Goal: Task Accomplishment & Management: Manage account settings

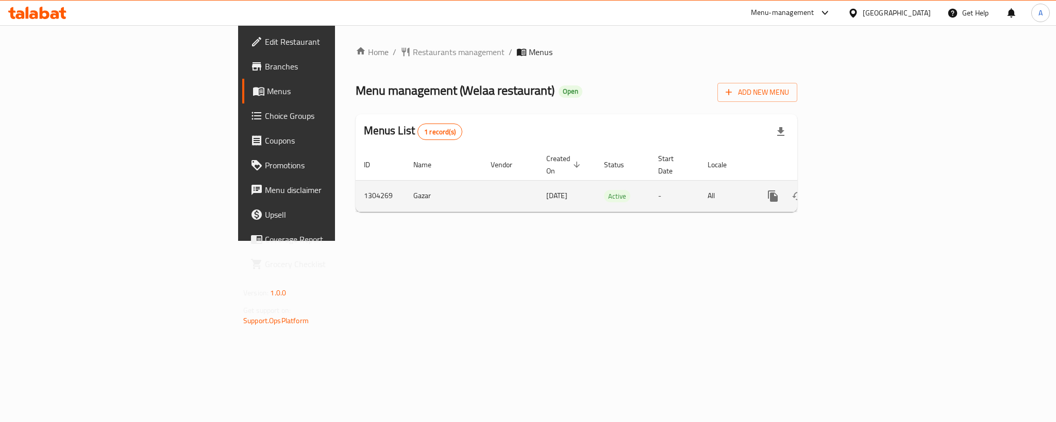
click at [853, 190] on icon "enhanced table" at bounding box center [847, 196] width 12 height 12
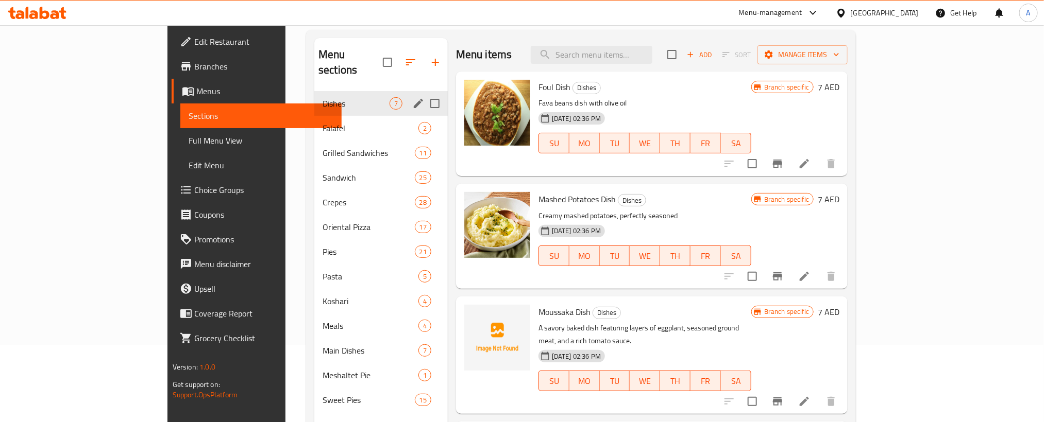
scroll to position [144, 0]
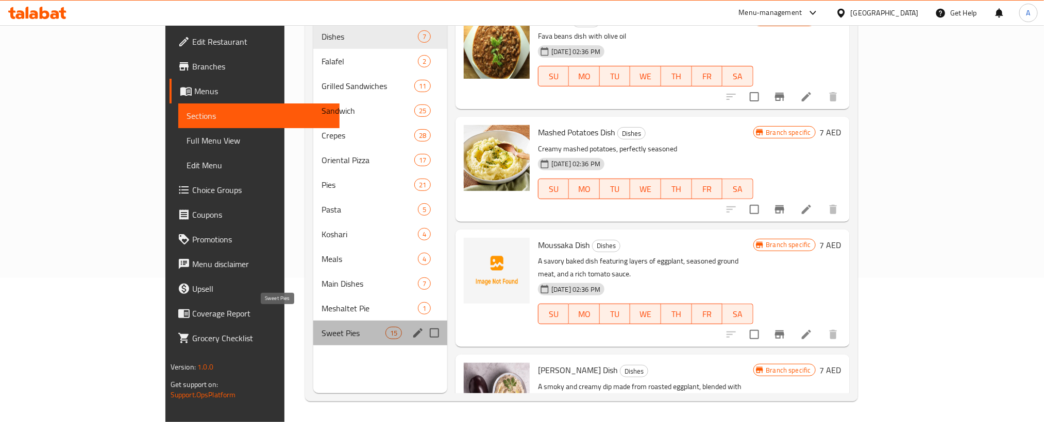
click at [321, 327] on span "Sweet Pies" at bounding box center [353, 333] width 64 height 12
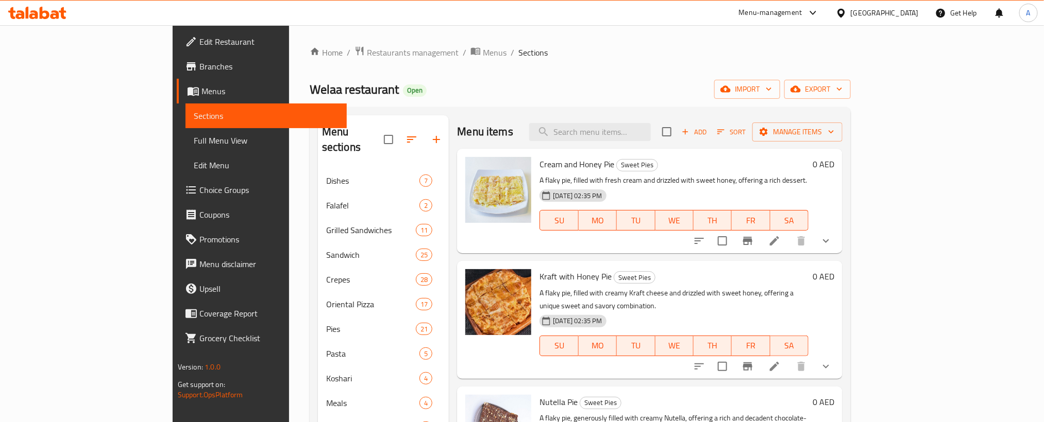
click at [677, 132] on input "checkbox" at bounding box center [667, 132] width 22 height 22
checkbox input "true"
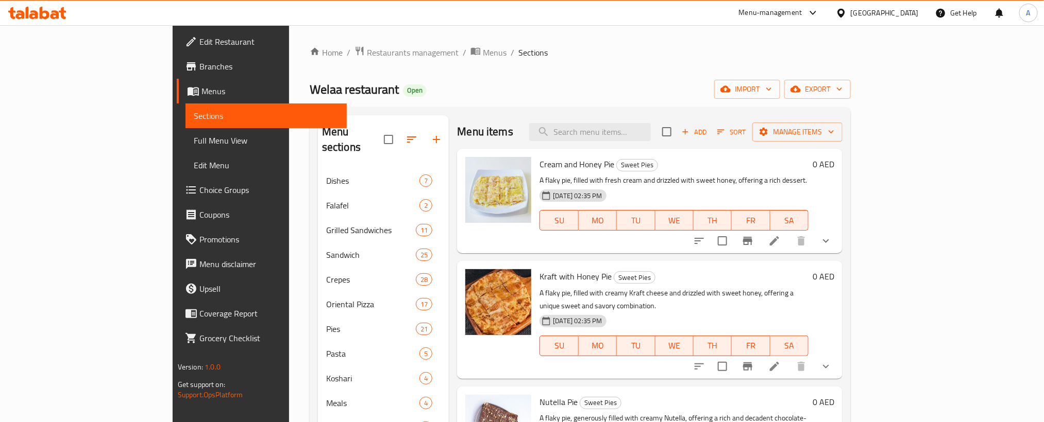
checkbox input "true"
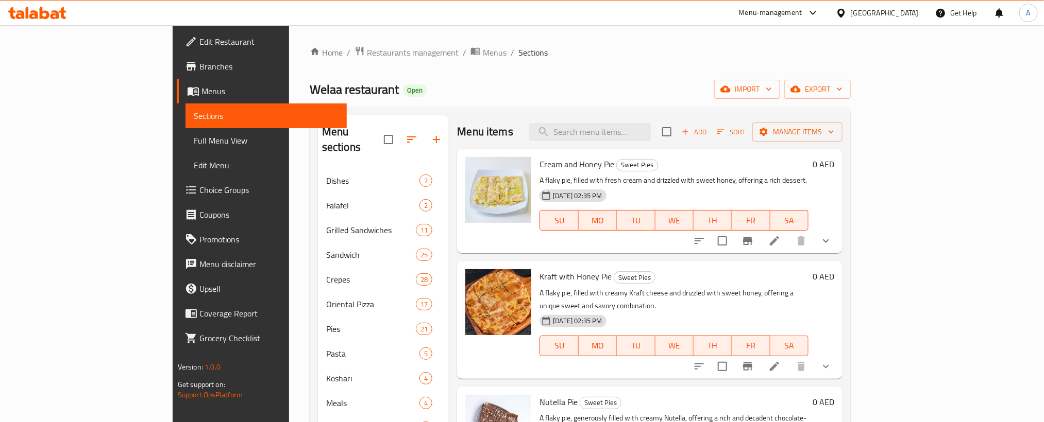
checkbox input "true"
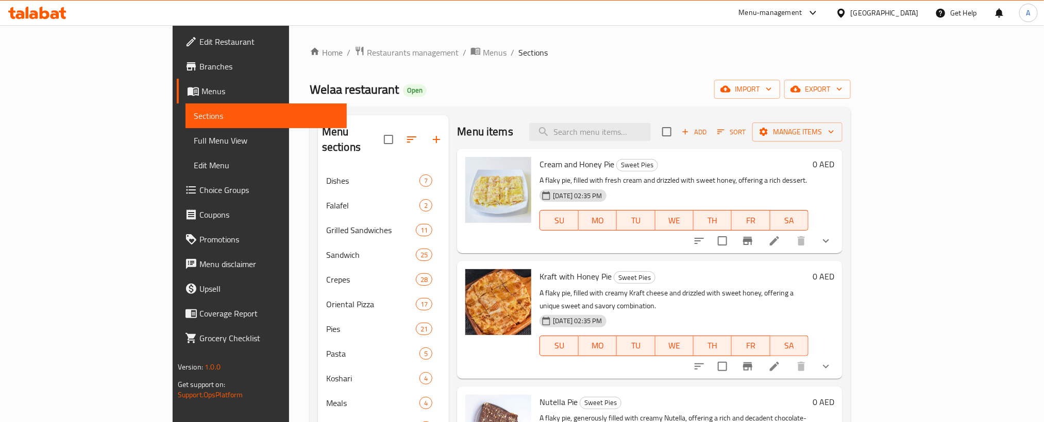
checkbox input "true"
click at [834, 133] on span "Manage items" at bounding box center [797, 132] width 74 height 13
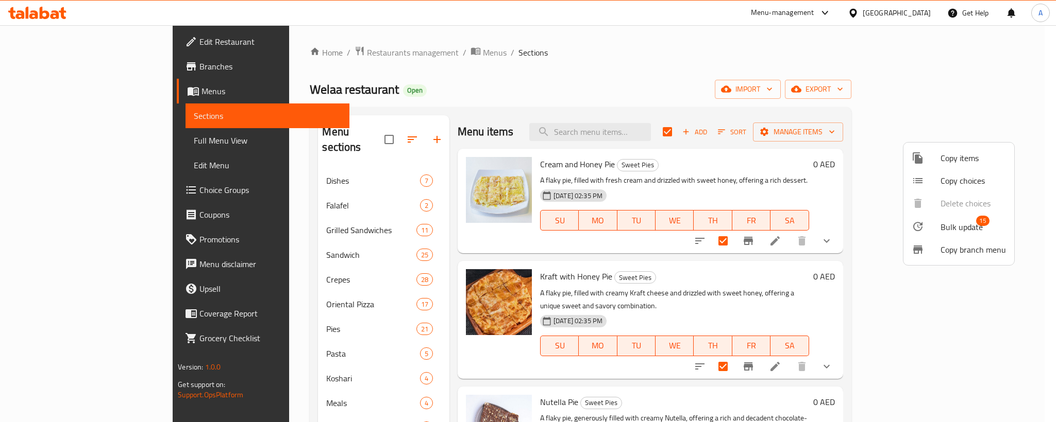
click at [960, 228] on span "Bulk update" at bounding box center [961, 227] width 42 height 12
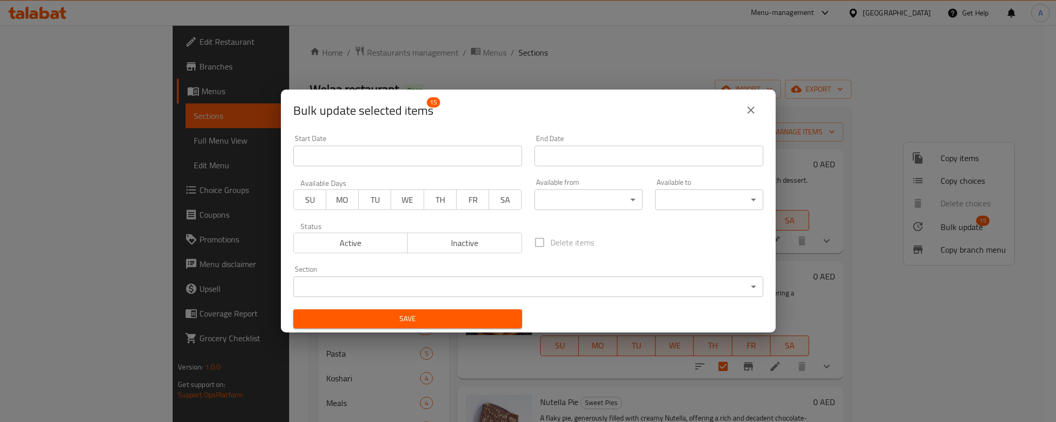
click at [572, 198] on body "​ Menu-management United Arab Emirates Get Help A Edit Restaurant Branches Menu…" at bounding box center [528, 223] width 1056 height 397
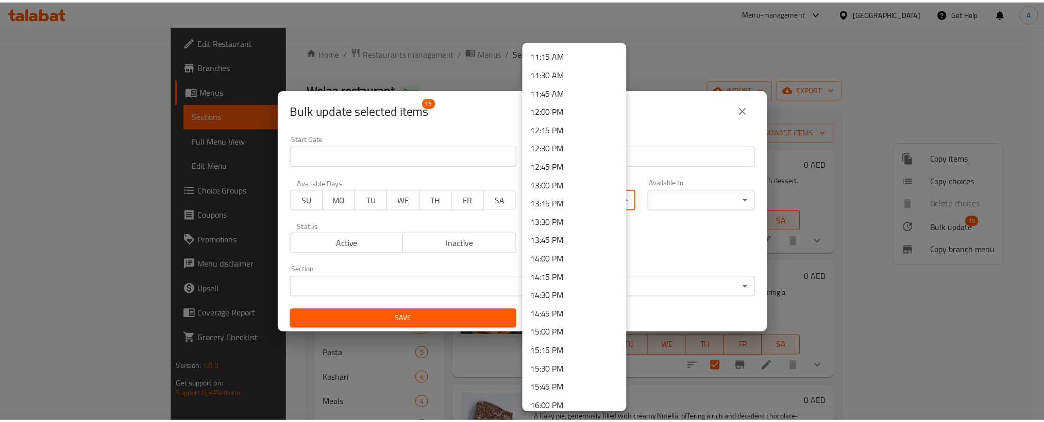
scroll to position [850, 0]
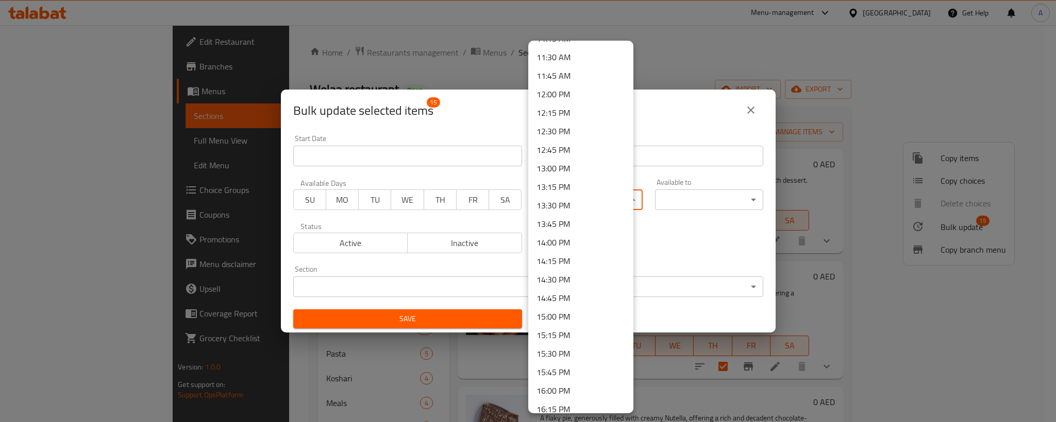
click at [555, 168] on li "13:00 PM" at bounding box center [580, 168] width 105 height 19
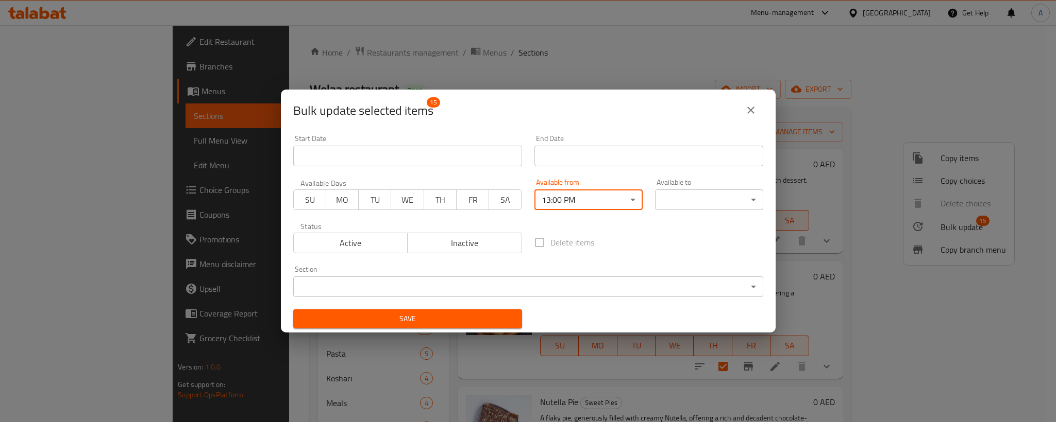
click at [663, 198] on body "​ Menu-management United Arab Emirates Get Help A Edit Restaurant Branches Menu…" at bounding box center [528, 223] width 1056 height 397
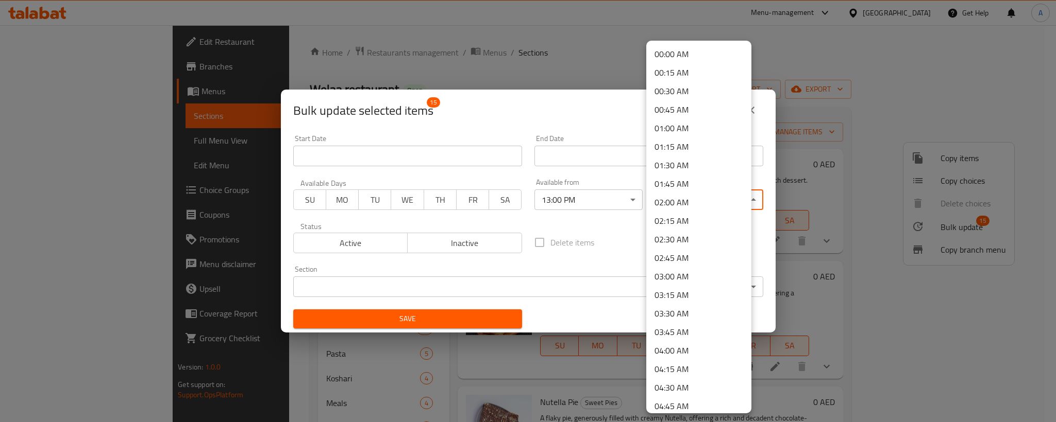
click at [673, 195] on li "02:00 AM" at bounding box center [698, 202] width 105 height 19
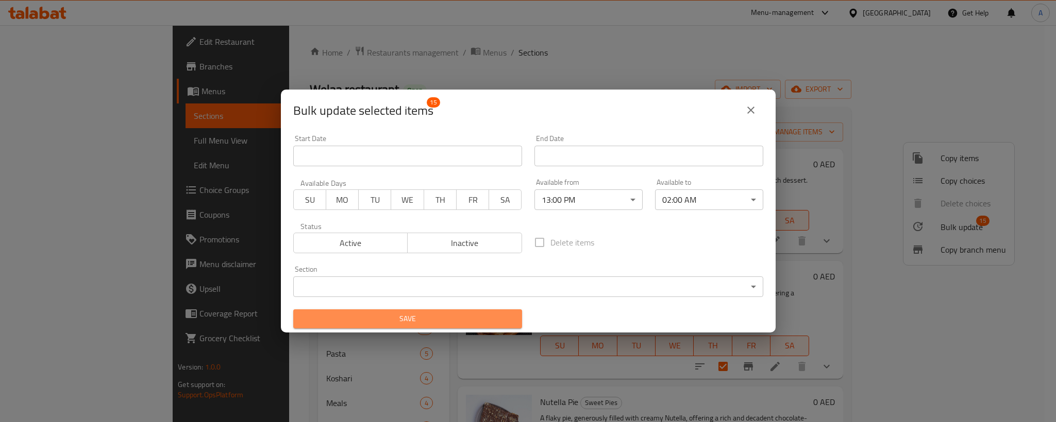
click at [437, 319] on span "Save" at bounding box center [407, 319] width 212 height 13
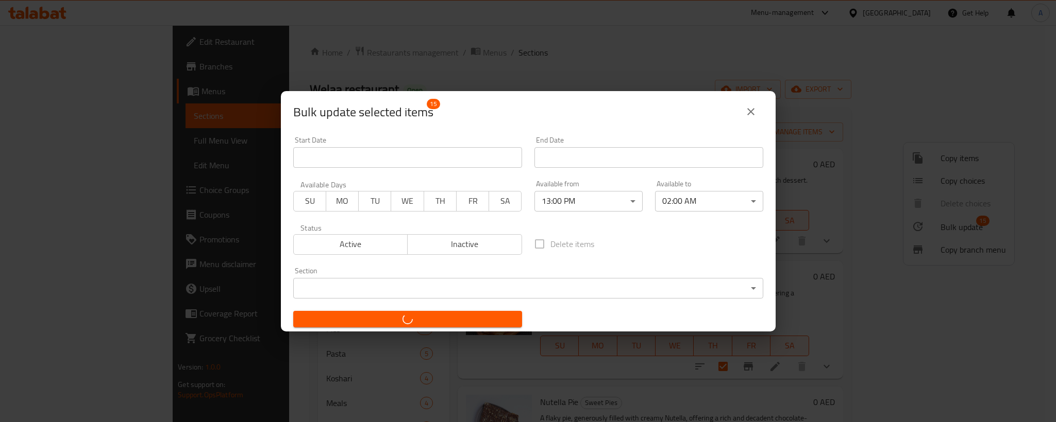
checkbox input "false"
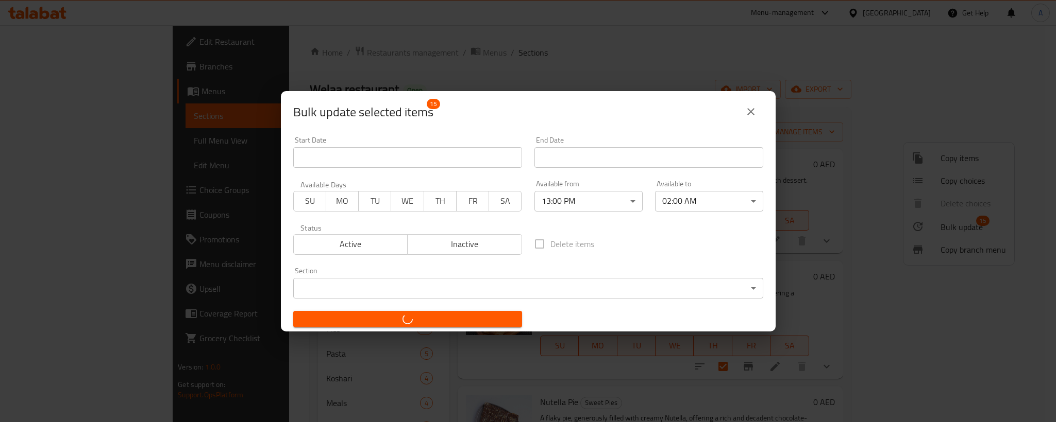
checkbox input "false"
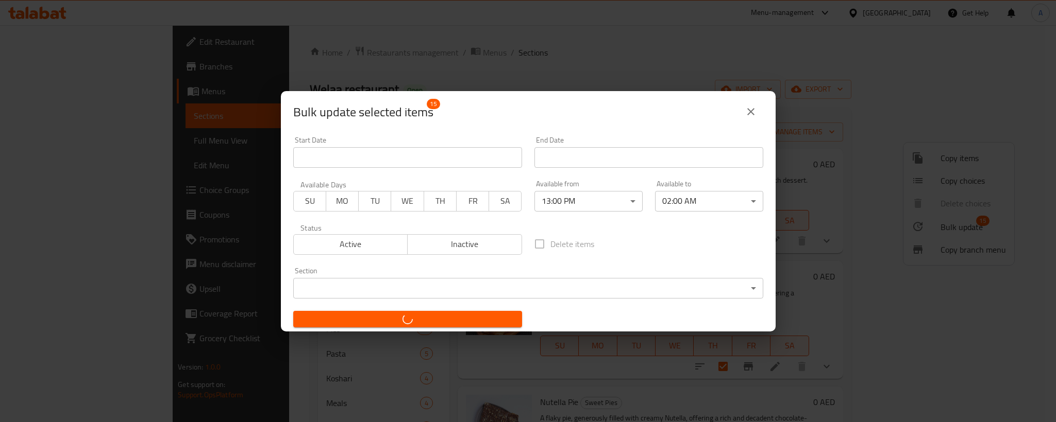
checkbox input "false"
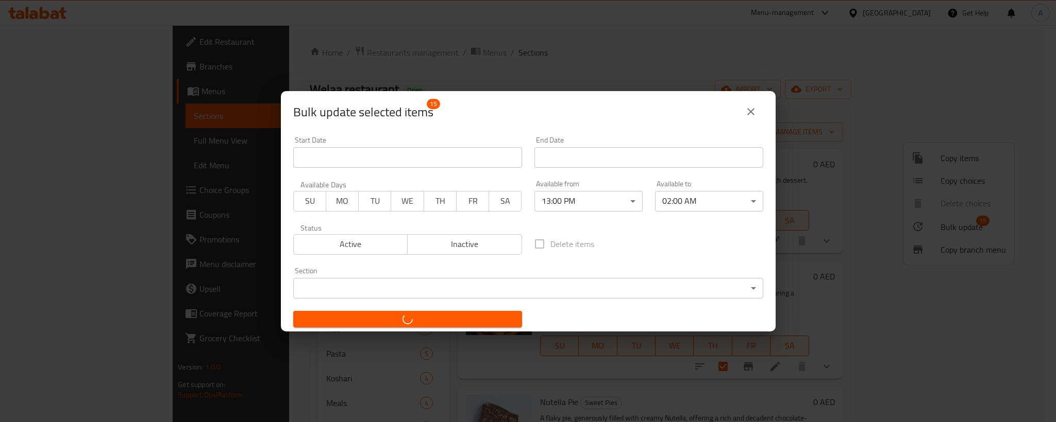
checkbox input "false"
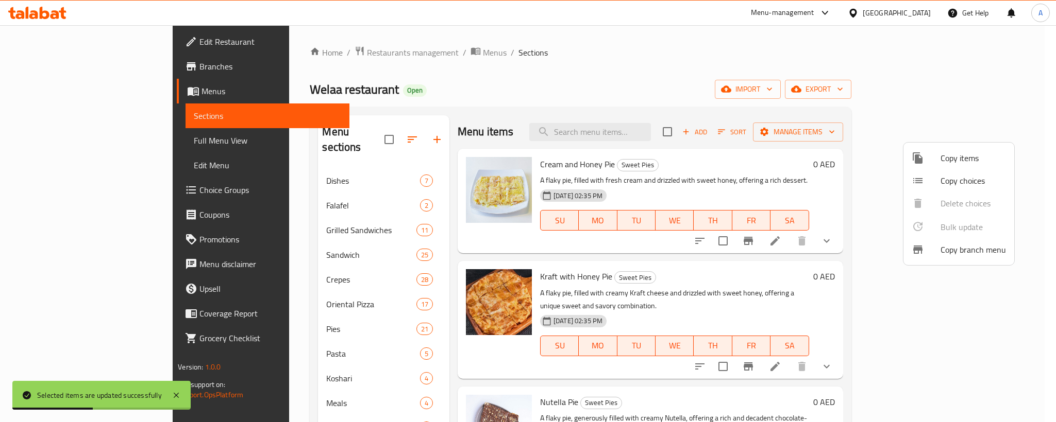
click at [416, 187] on div at bounding box center [528, 211] width 1056 height 422
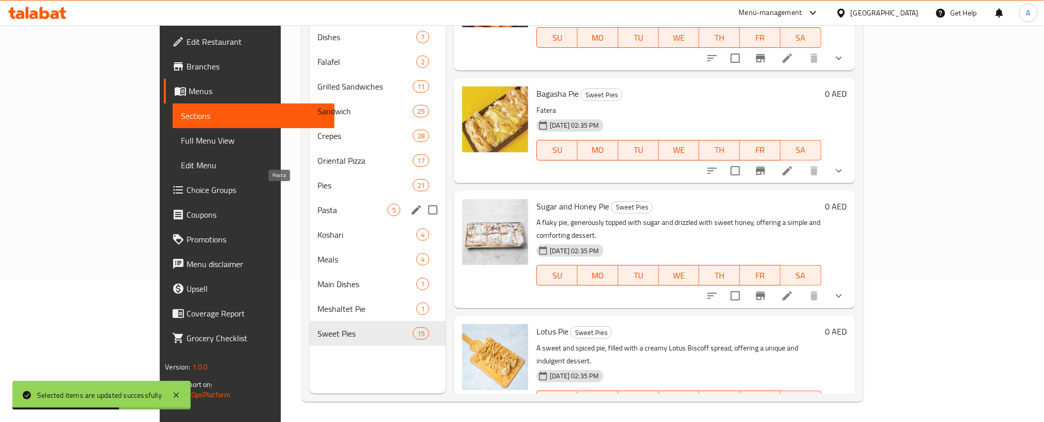
scroll to position [144, 0]
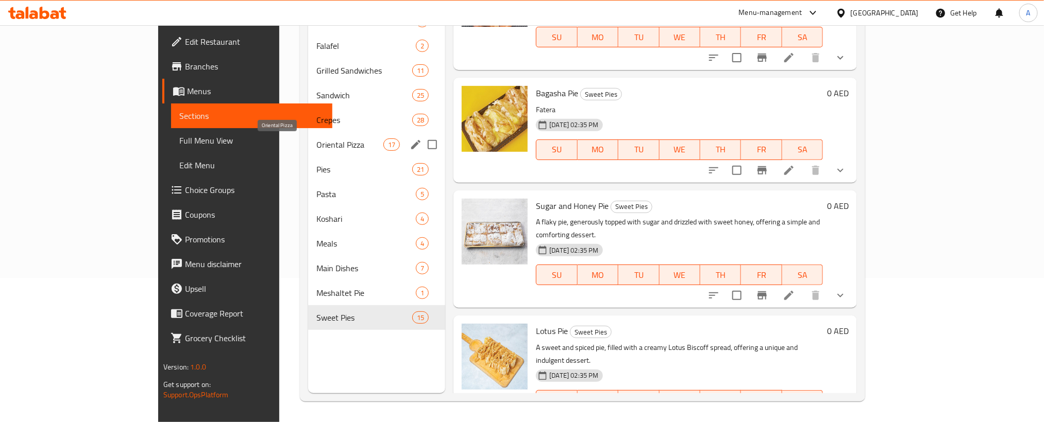
click at [316, 139] on span "Oriental Pizza" at bounding box center [349, 145] width 67 height 12
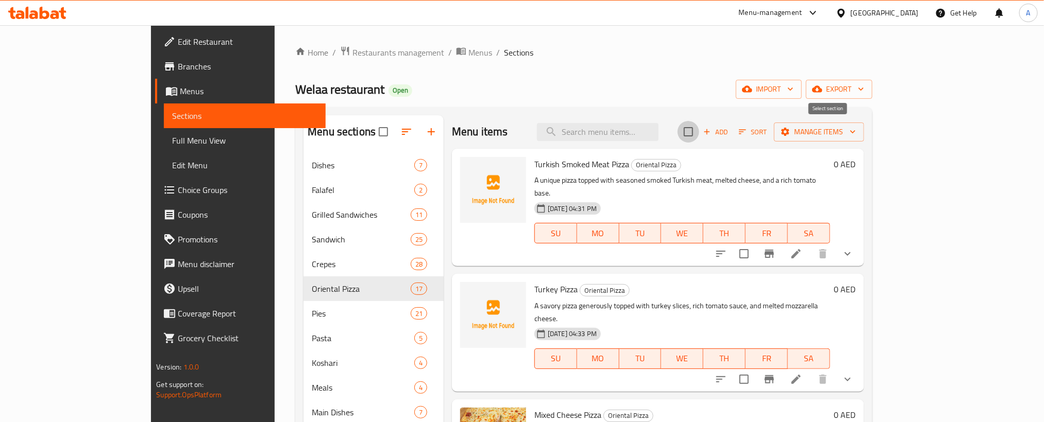
click at [699, 133] on input "checkbox" at bounding box center [688, 132] width 22 height 22
checkbox input "true"
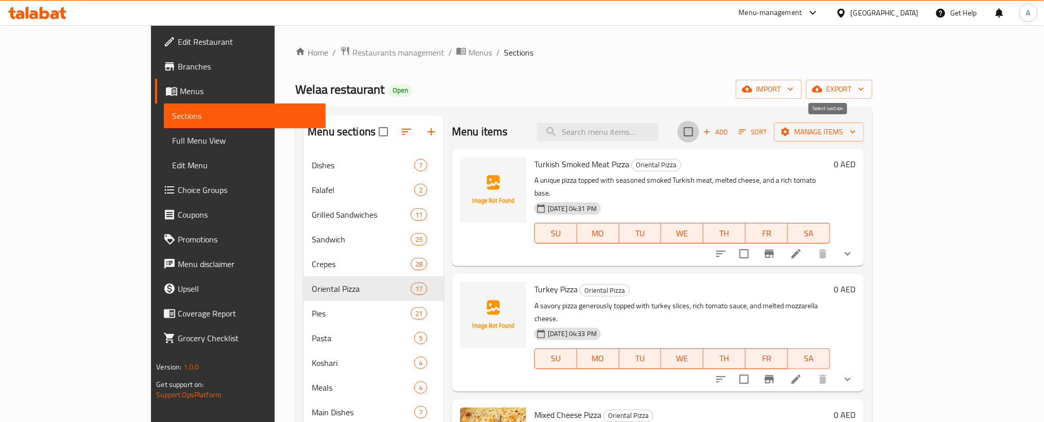
checkbox input "true"
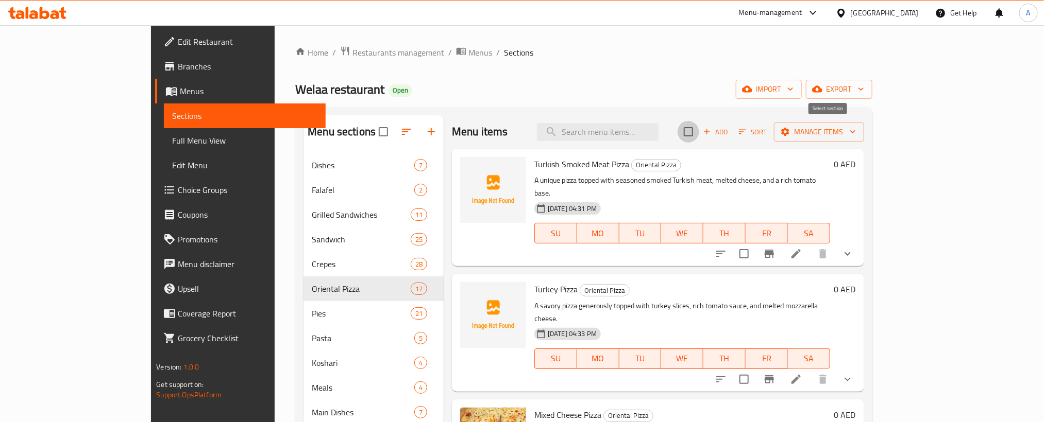
checkbox input "true"
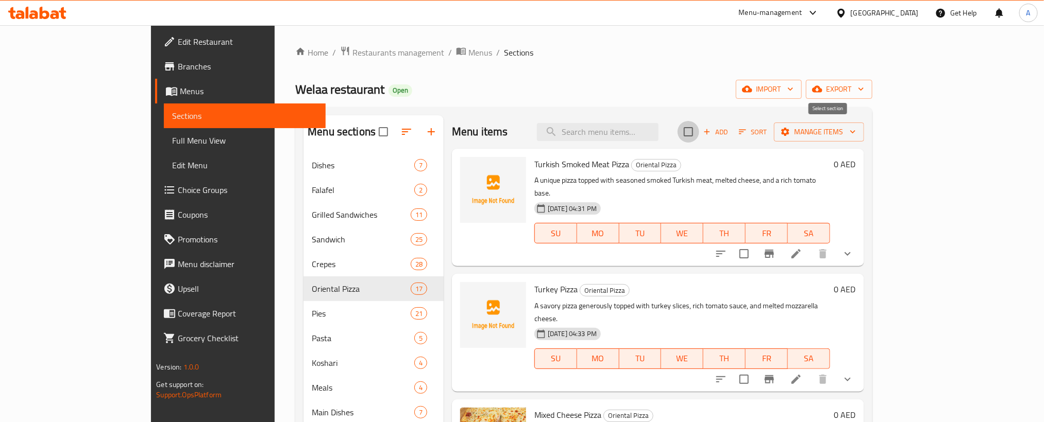
checkbox input "true"
click at [856, 130] on span "Manage items" at bounding box center [819, 132] width 74 height 13
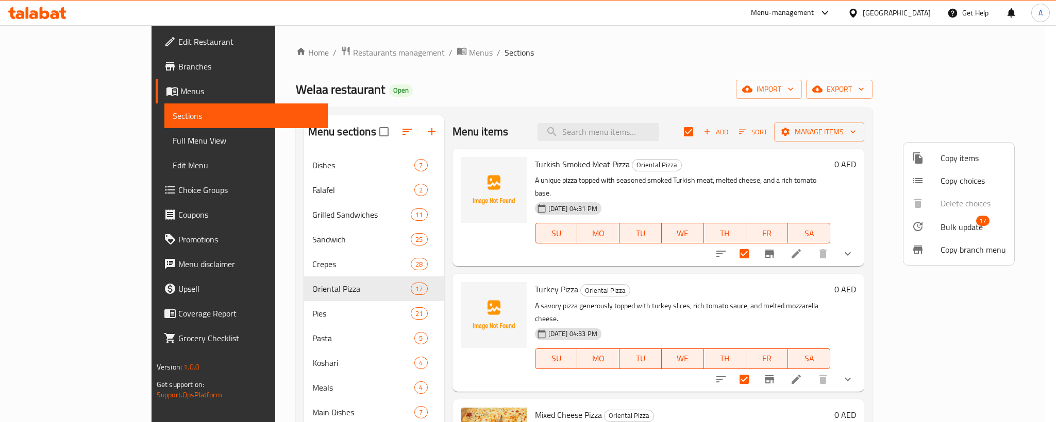
click at [952, 221] on span "Bulk update" at bounding box center [961, 227] width 42 height 12
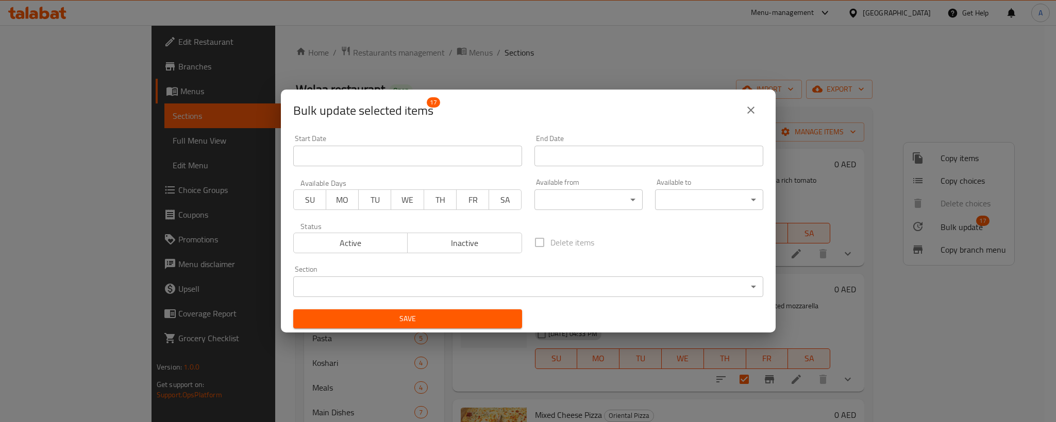
click at [618, 205] on body "​ Menu-management United Arab Emirates Get Help A Edit Restaurant Branches Menu…" at bounding box center [528, 223] width 1056 height 397
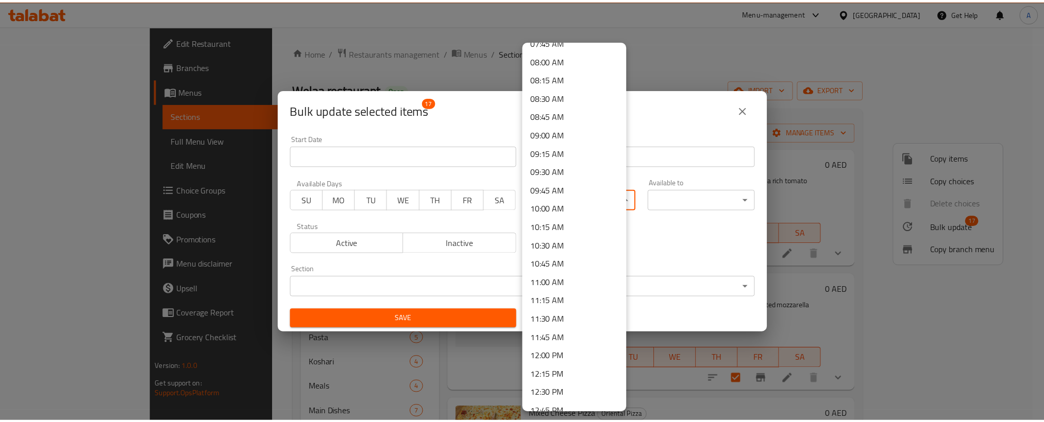
scroll to position [773, 0]
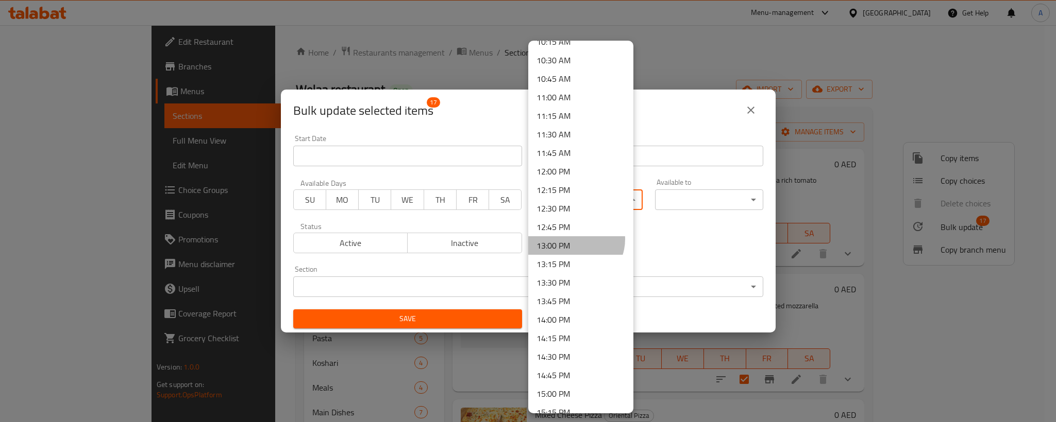
click at [574, 240] on li "13:00 PM" at bounding box center [580, 245] width 105 height 19
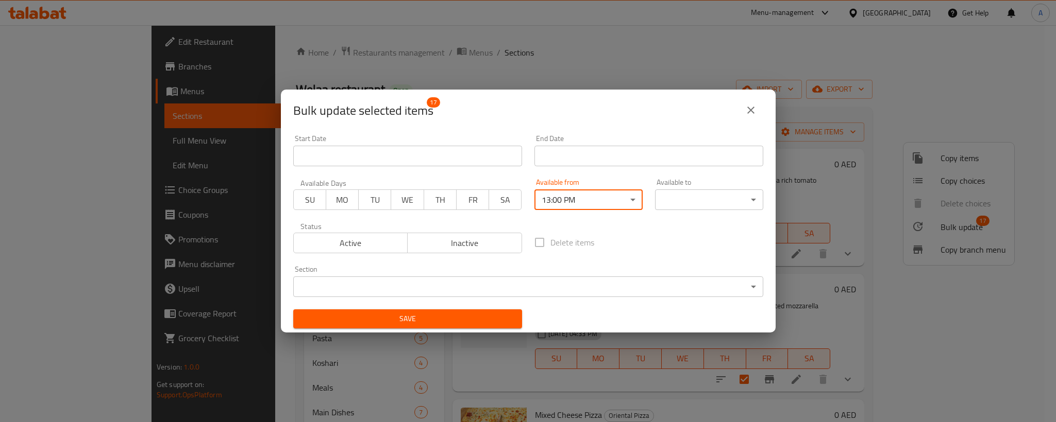
click at [659, 205] on body "​ Menu-management United Arab Emirates Get Help A Edit Restaurant Branches Menu…" at bounding box center [528, 223] width 1056 height 397
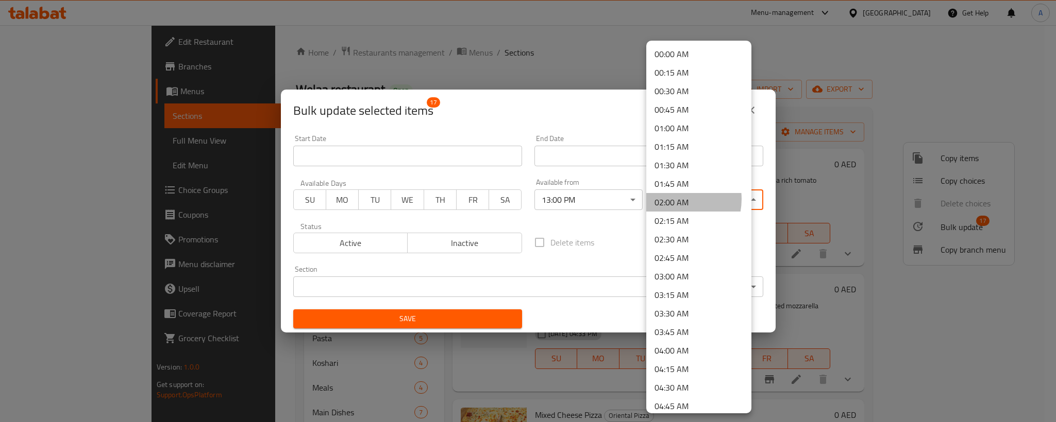
click at [671, 199] on li "02:00 AM" at bounding box center [698, 202] width 105 height 19
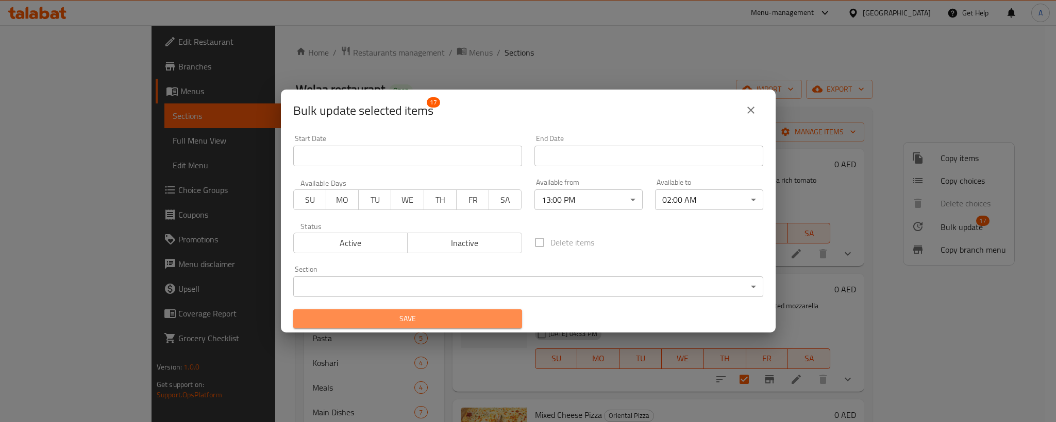
click at [453, 324] on span "Save" at bounding box center [407, 319] width 212 height 13
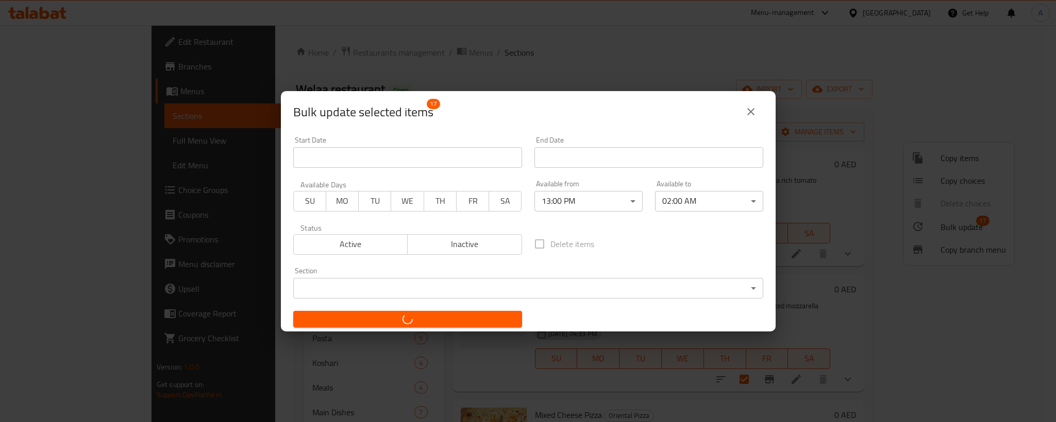
checkbox input "false"
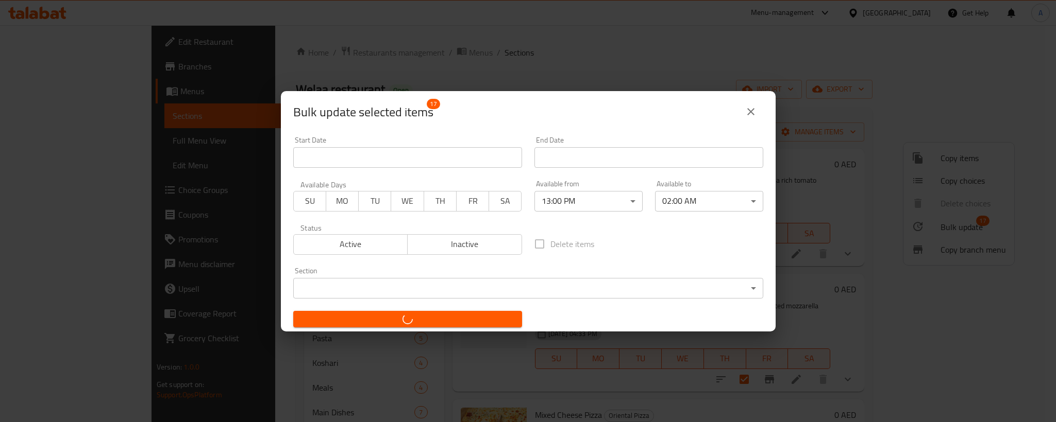
checkbox input "false"
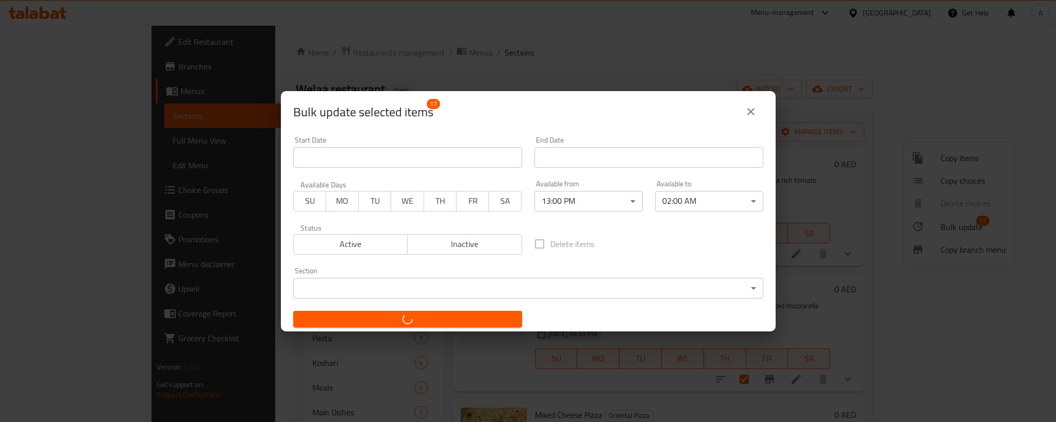
checkbox input "false"
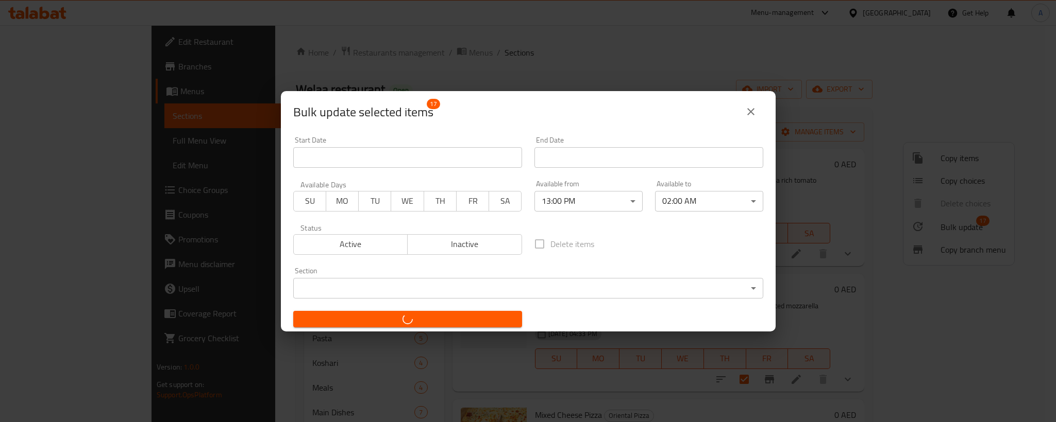
checkbox input "false"
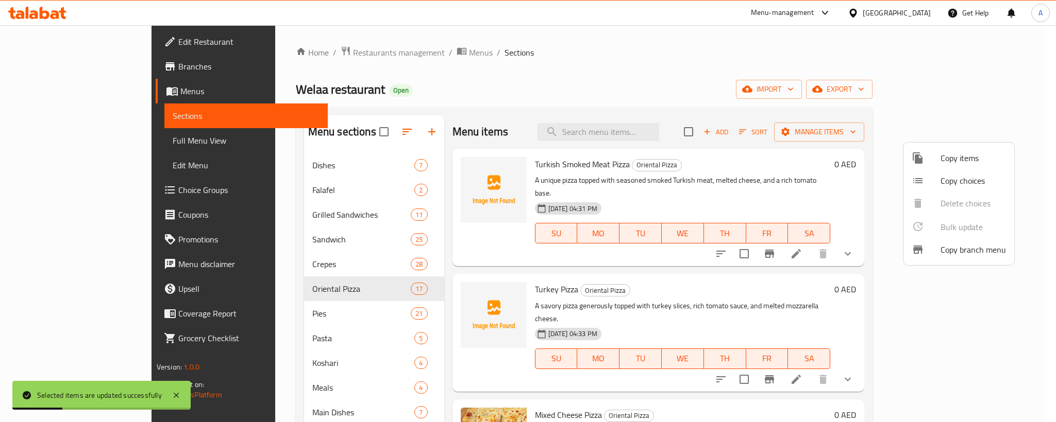
click at [410, 187] on div at bounding box center [528, 211] width 1056 height 422
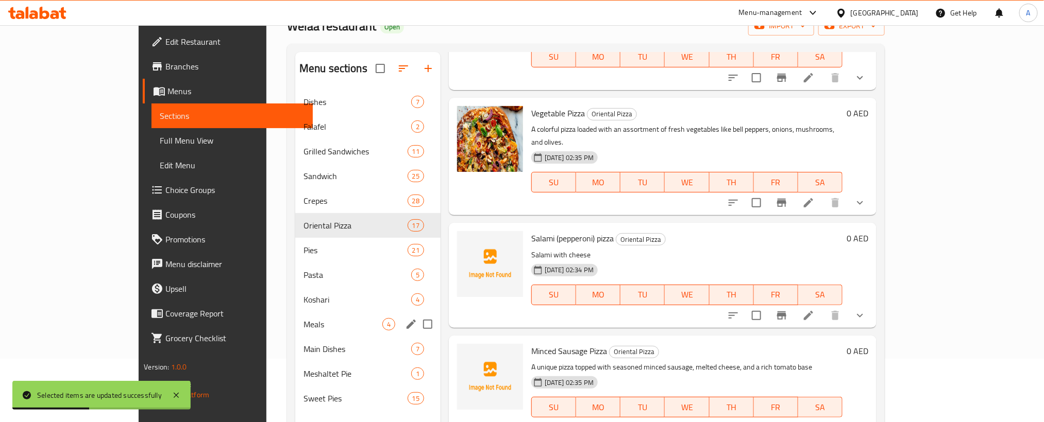
scroll to position [144, 0]
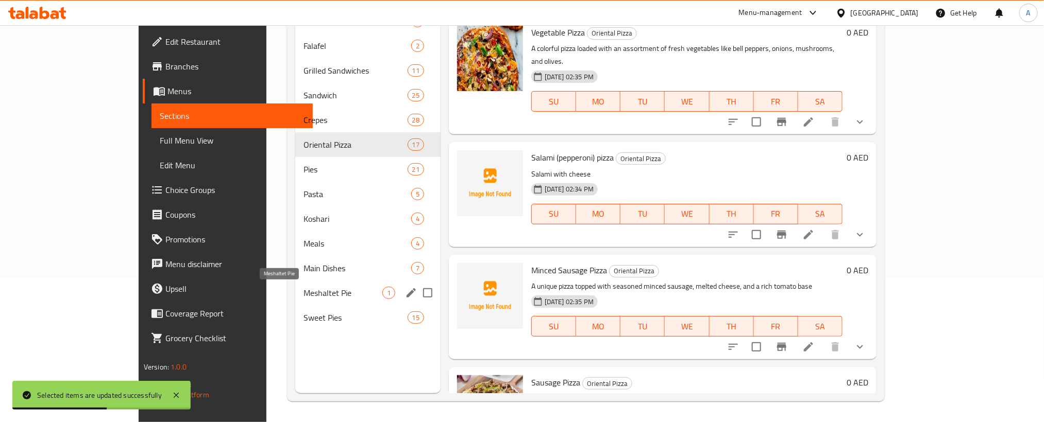
click at [303, 296] on span "Meshaltet Pie" at bounding box center [342, 293] width 79 height 12
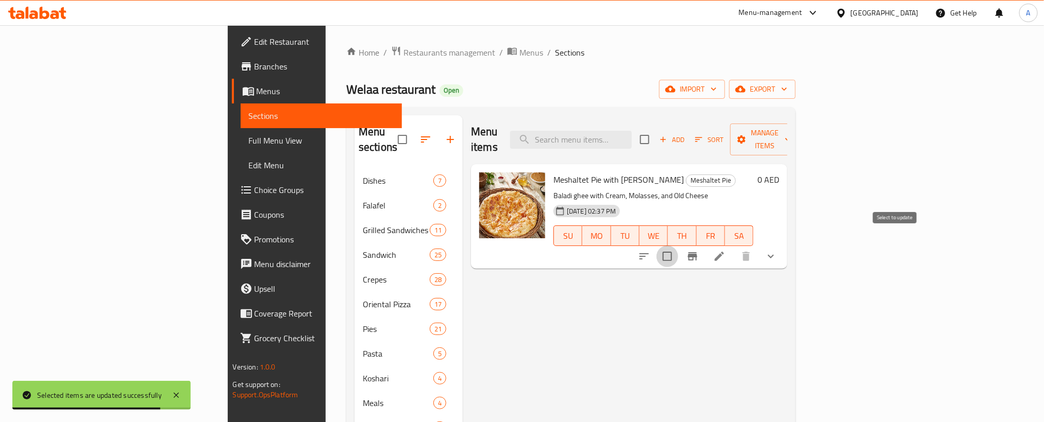
click at [678, 246] on input "checkbox" at bounding box center [667, 257] width 22 height 22
checkbox input "true"
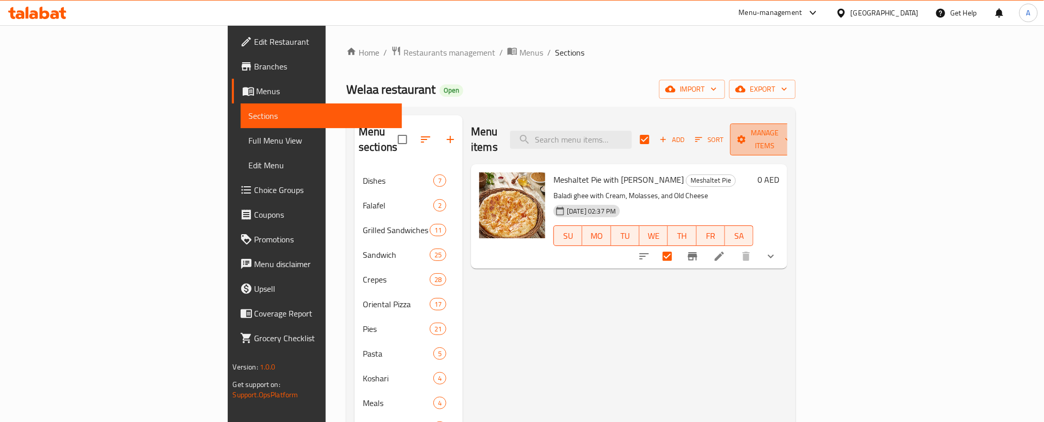
click at [791, 133] on span "Manage items" at bounding box center [764, 140] width 53 height 26
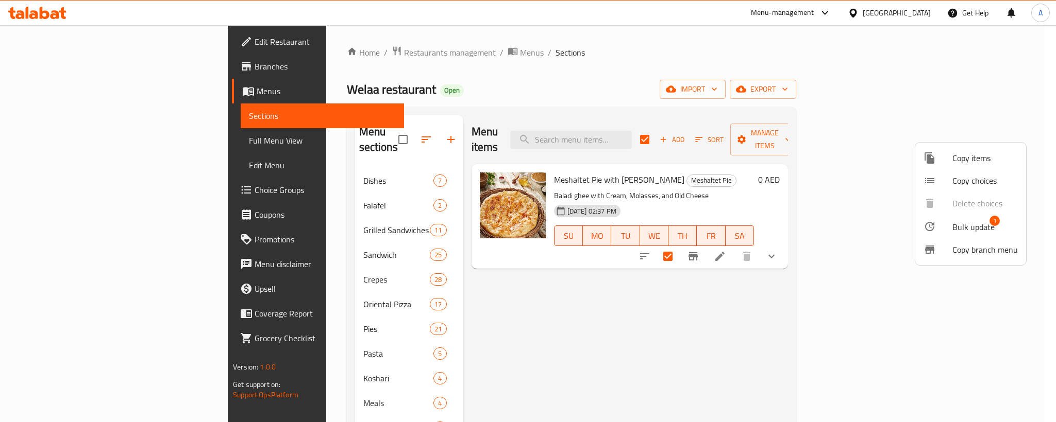
click at [966, 226] on span "Bulk update" at bounding box center [973, 227] width 42 height 12
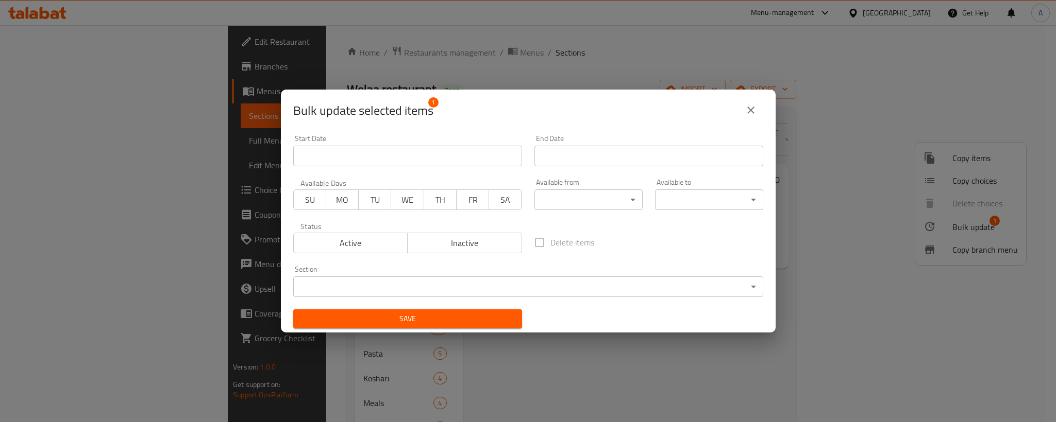
click at [603, 206] on body "​ Menu-management United Arab Emirates Get Help A Edit Restaurant Branches Menu…" at bounding box center [528, 223] width 1056 height 397
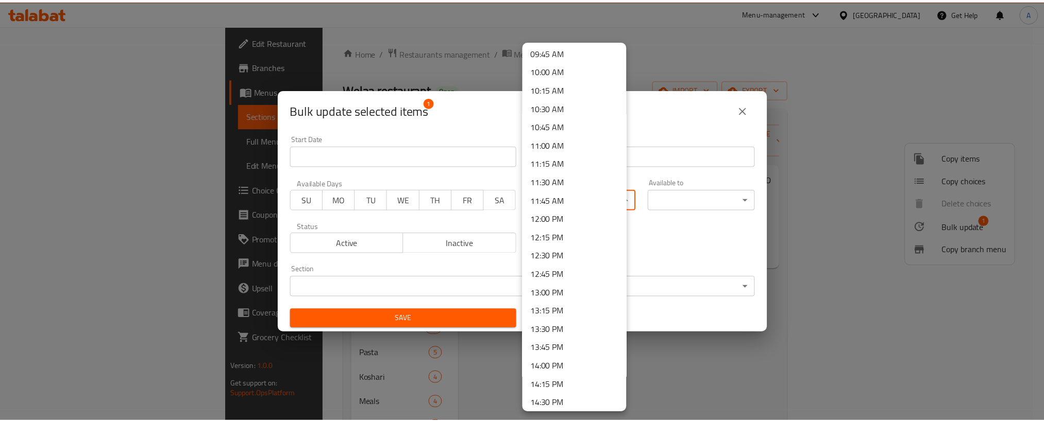
scroll to position [750, 0]
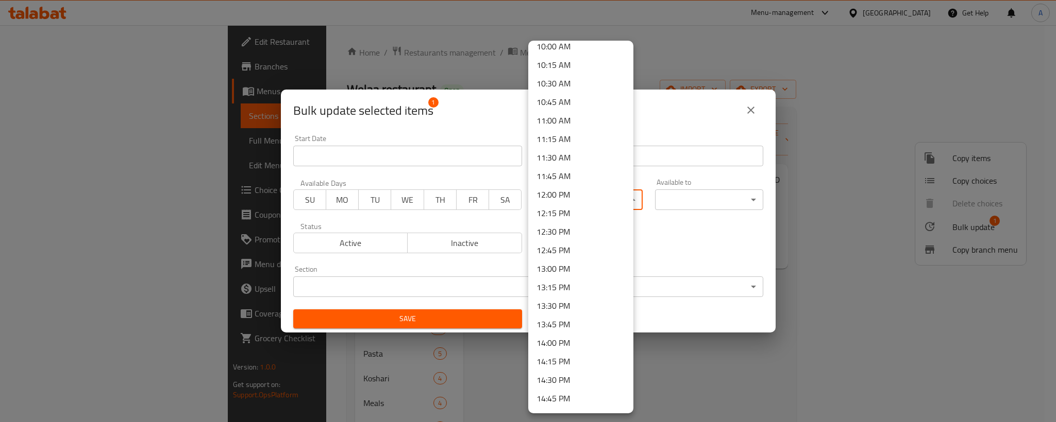
click at [564, 268] on li "13:00 PM" at bounding box center [580, 269] width 105 height 19
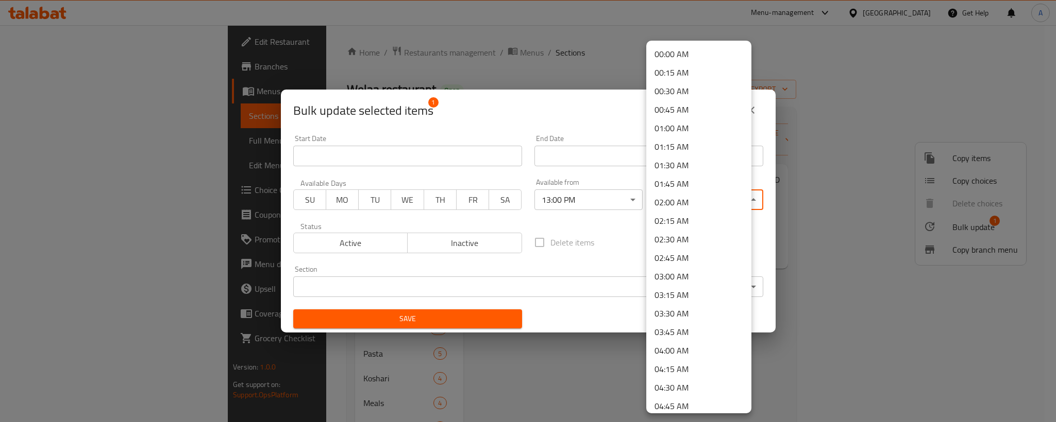
click at [695, 198] on body "​ Menu-management United Arab Emirates Get Help A Edit Restaurant Branches Menu…" at bounding box center [528, 223] width 1056 height 397
click at [669, 203] on li "02:00 AM" at bounding box center [698, 202] width 105 height 19
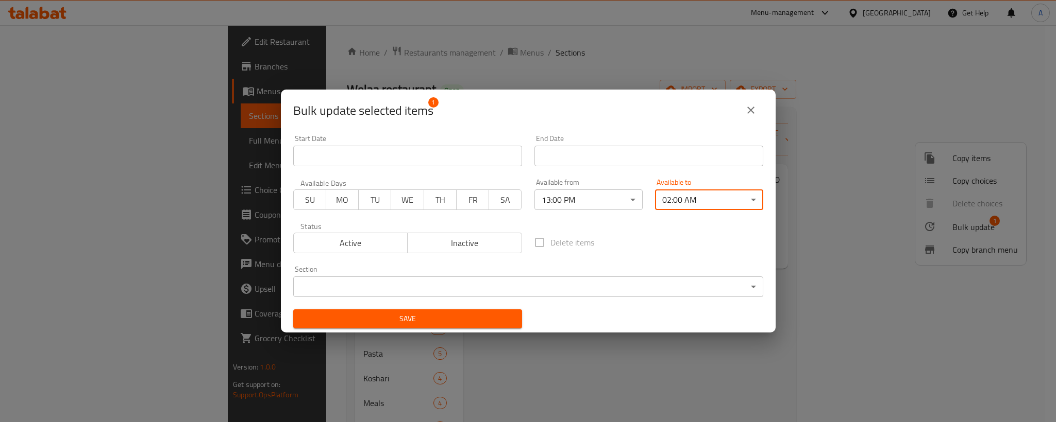
click at [499, 316] on span "Save" at bounding box center [407, 319] width 212 height 13
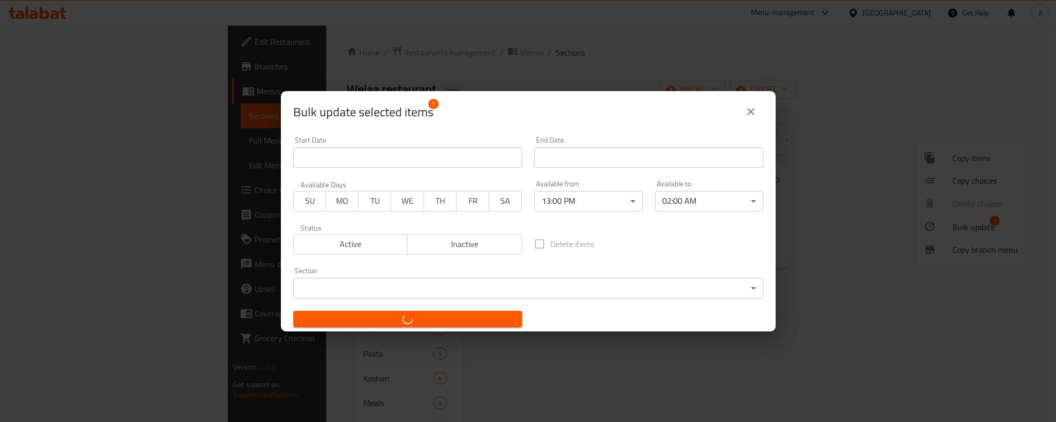
checkbox input "false"
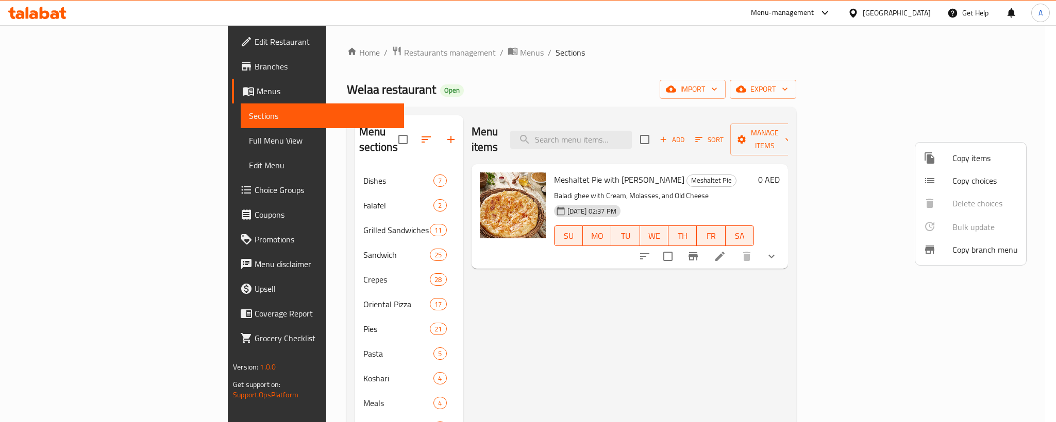
click at [904, 10] on div at bounding box center [528, 211] width 1056 height 422
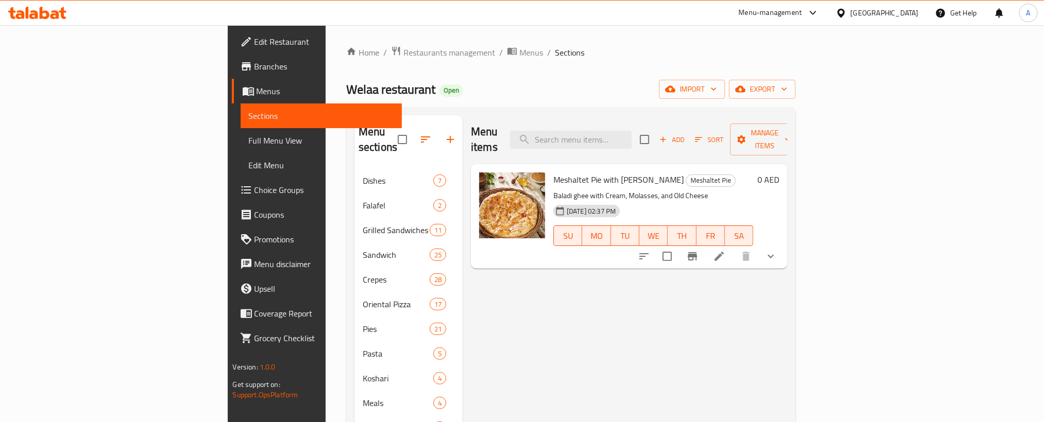
click at [888, 10] on div "[GEOGRAPHIC_DATA]" at bounding box center [884, 12] width 68 height 11
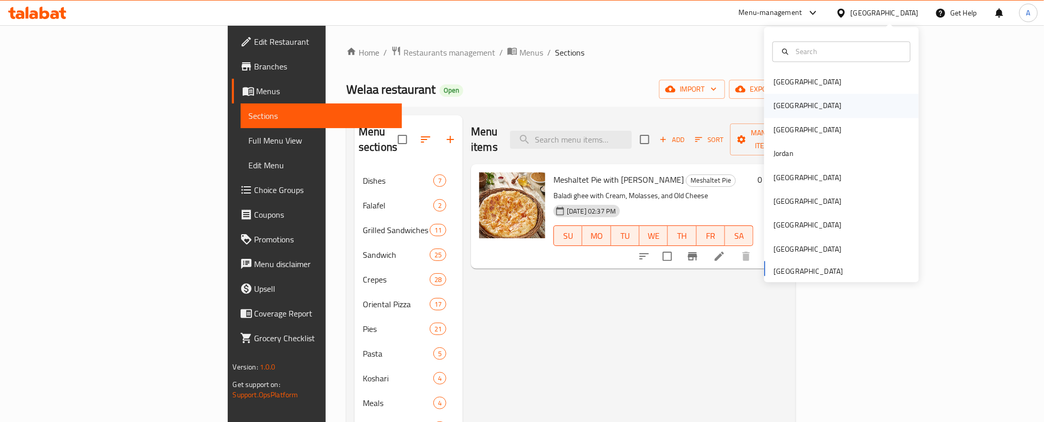
click at [779, 107] on div "Egypt" at bounding box center [807, 106] width 84 height 24
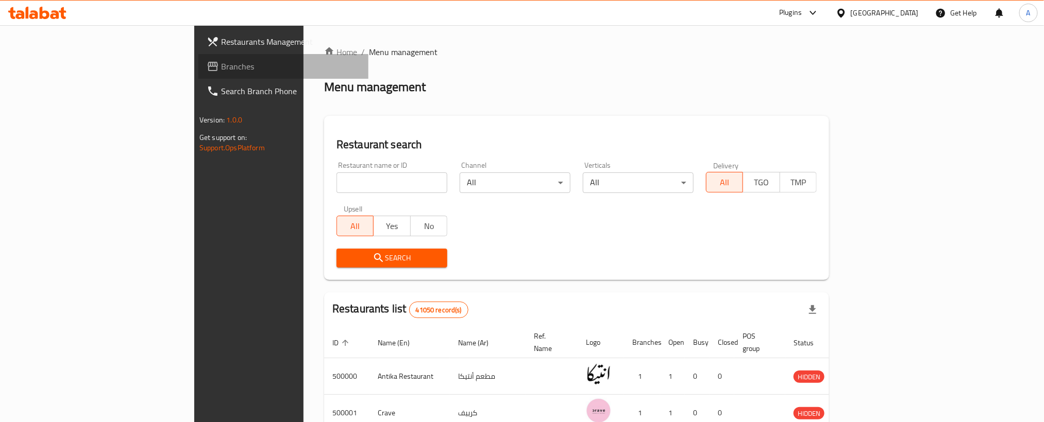
click at [221, 62] on span "Branches" at bounding box center [290, 66] width 139 height 12
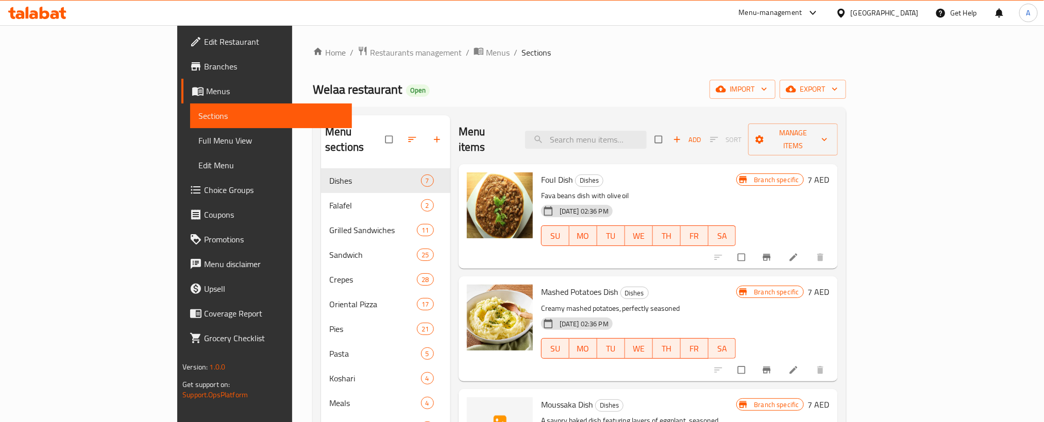
click at [198, 142] on span "Full Menu View" at bounding box center [270, 140] width 145 height 12
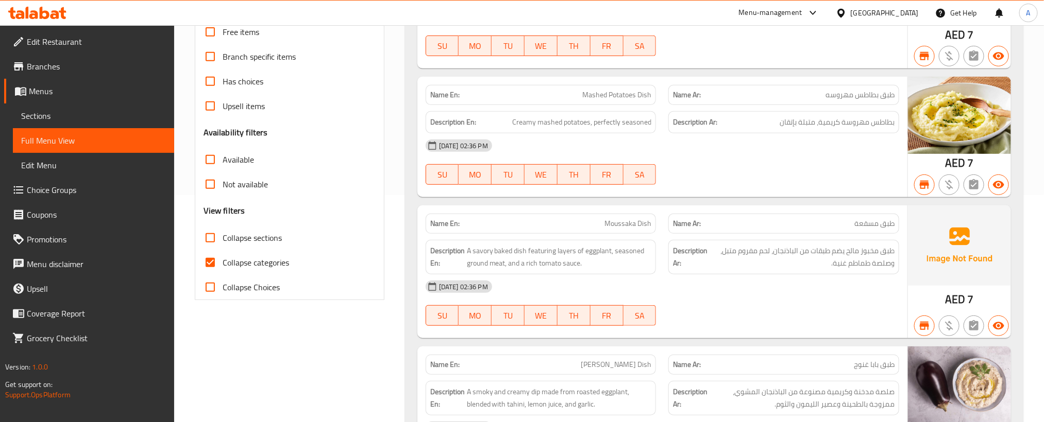
scroll to position [232, 0]
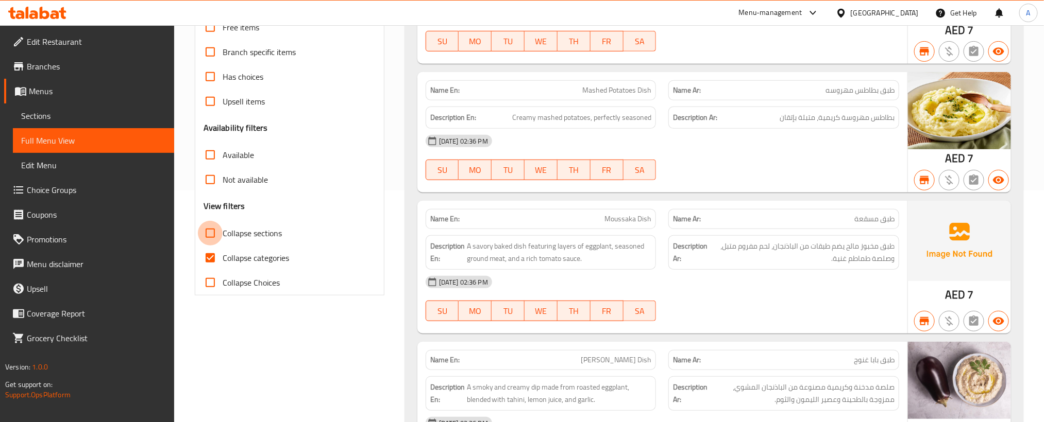
click at [209, 235] on input "Collapse sections" at bounding box center [210, 233] width 25 height 25
checkbox input "true"
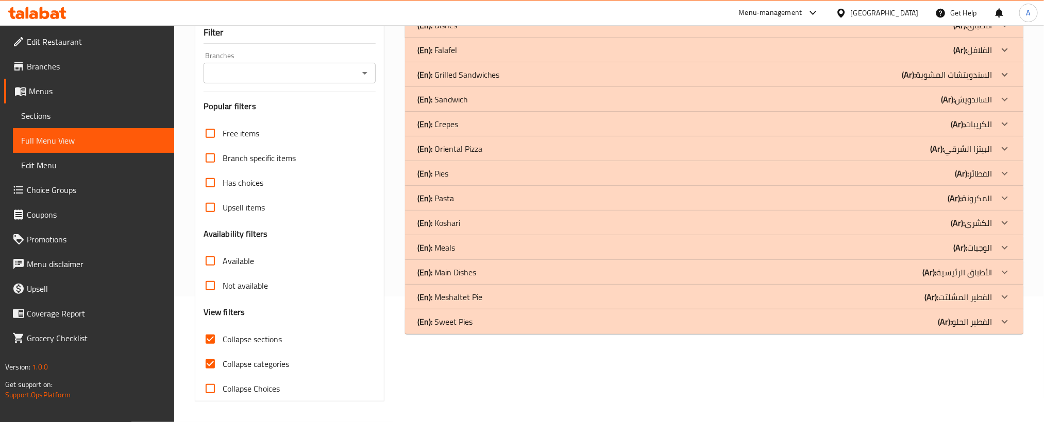
scroll to position [127, 0]
click at [536, 319] on div "(En): Sweet Pies (Ar): الفطير الحلو" at bounding box center [704, 322] width 575 height 12
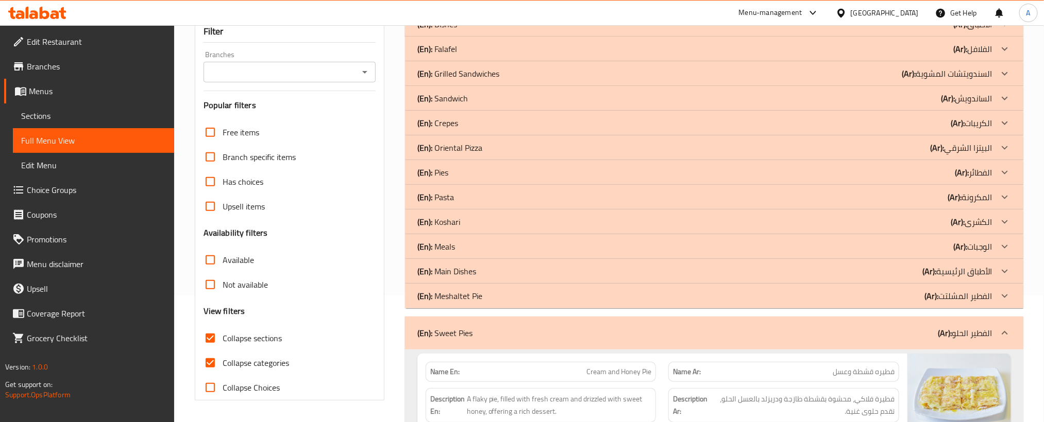
click at [508, 142] on div "(En): Oriental Pizza (Ar): البيتزا الشرقي" at bounding box center [704, 148] width 575 height 12
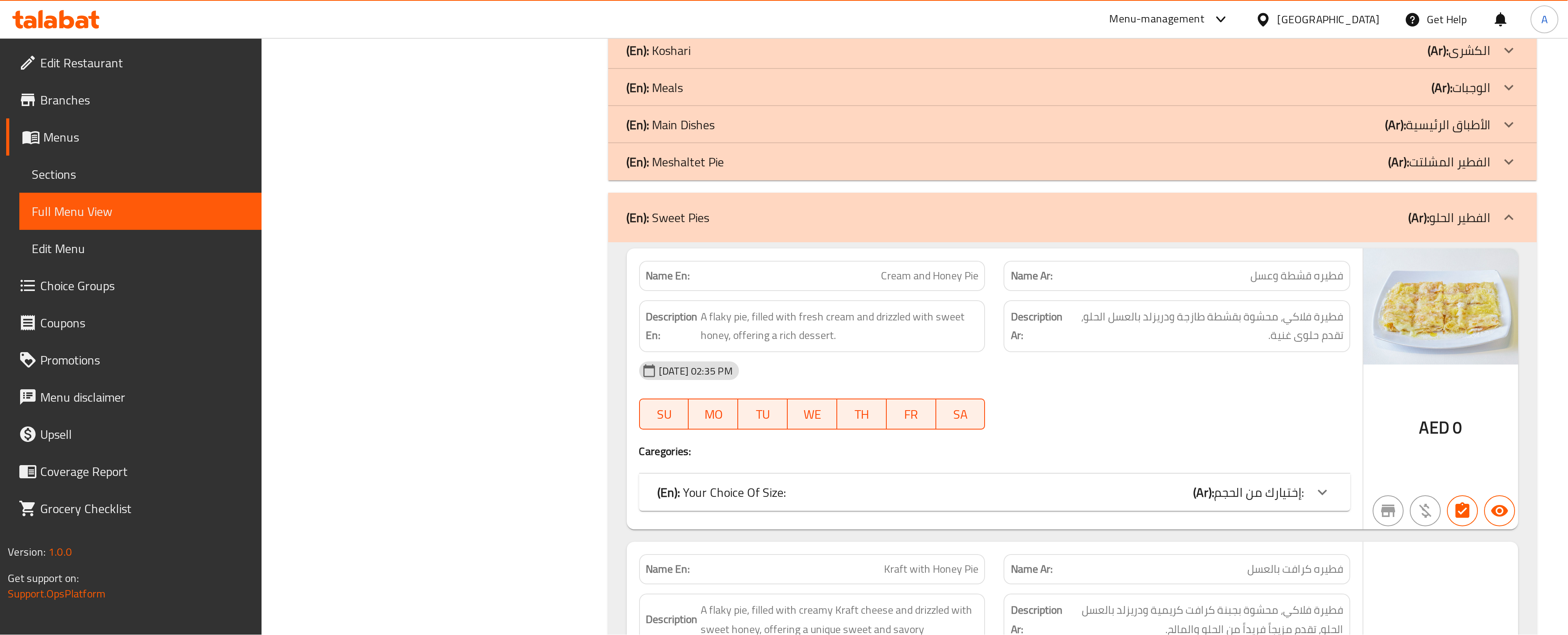
scroll to position [2632, 0]
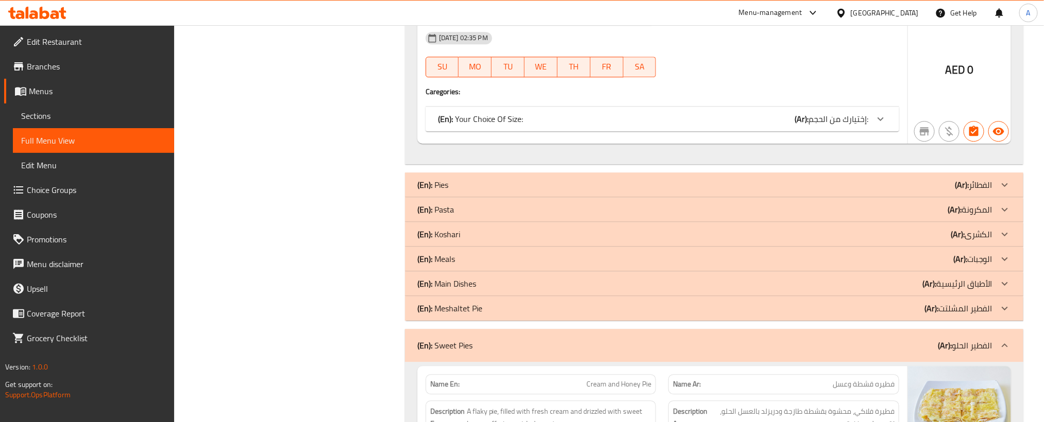
click at [517, 315] on div "(En): Meshaltet Pie (Ar): الفطير المشلتت" at bounding box center [704, 308] width 575 height 12
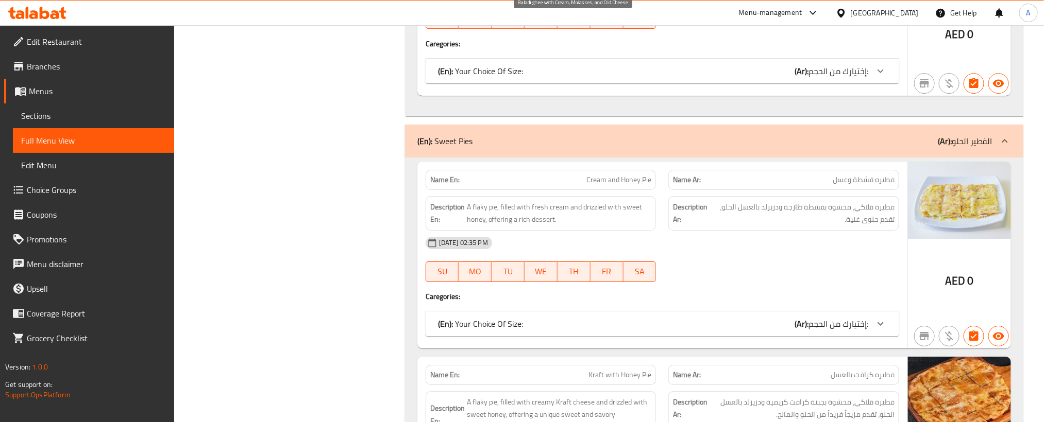
scroll to position [3937, 0]
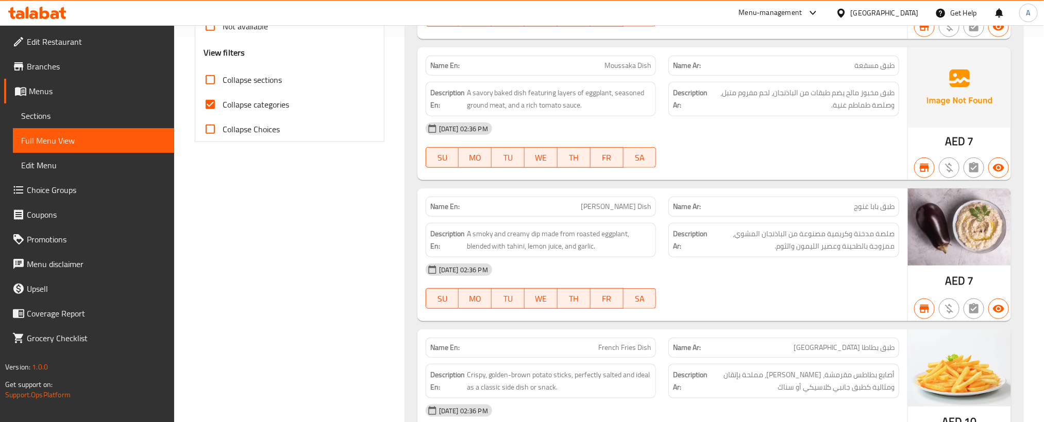
scroll to position [386, 0]
click at [209, 82] on input "Collapse sections" at bounding box center [210, 78] width 25 height 25
checkbox input "true"
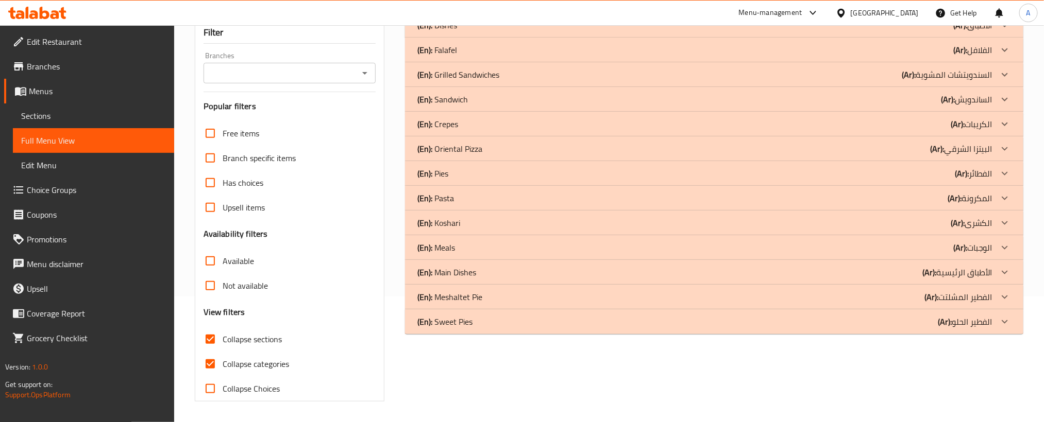
scroll to position [127, 0]
click at [470, 295] on p "(En): Meshaltet Pie" at bounding box center [449, 297] width 65 height 12
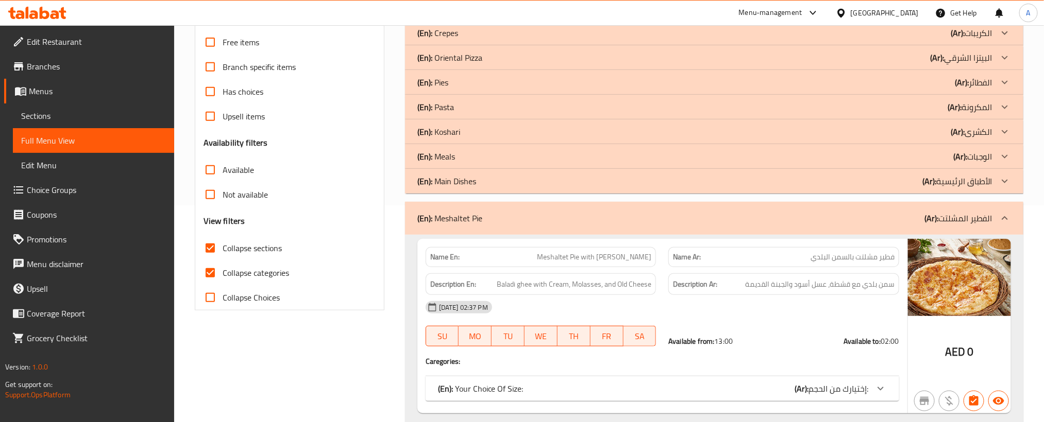
scroll to position [129, 0]
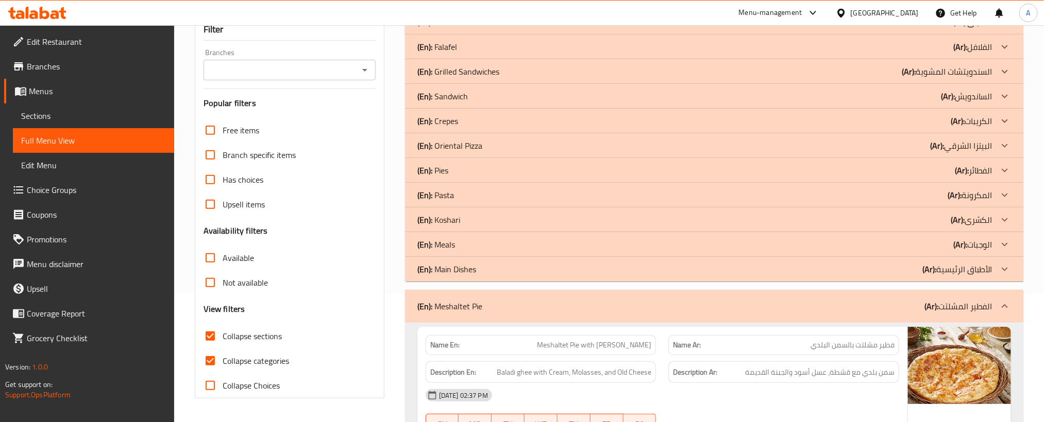
click at [516, 144] on div "(En): Oriental Pizza (Ar): البيتزا الشرقي" at bounding box center [704, 146] width 575 height 12
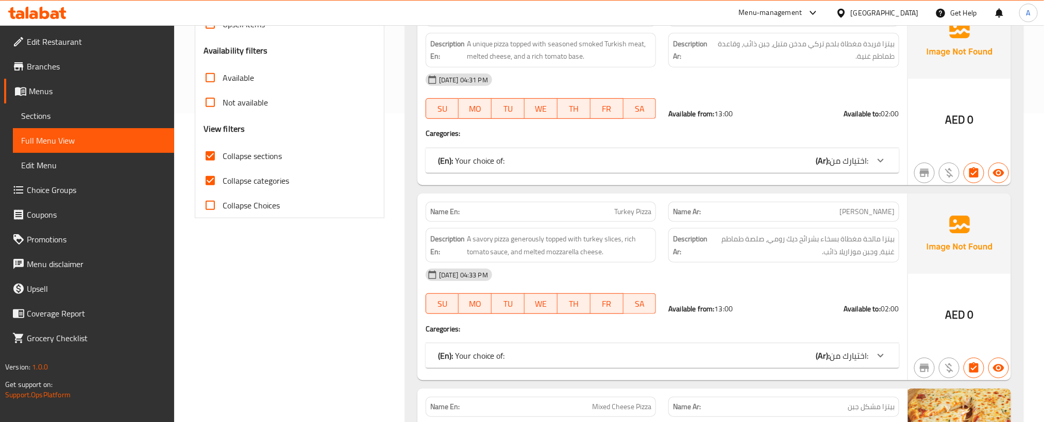
scroll to position [3686, 0]
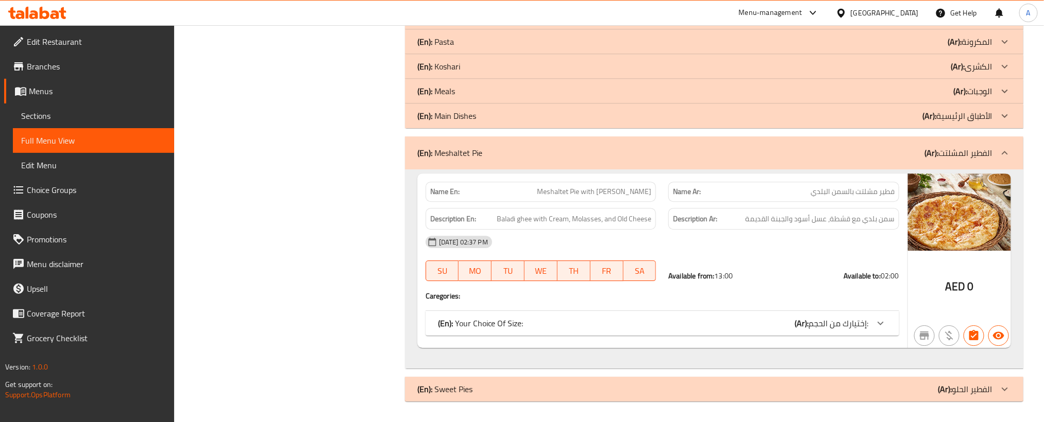
click at [536, 385] on div "(En): Sweet Pies (Ar): الفطير الحلو" at bounding box center [704, 389] width 575 height 12
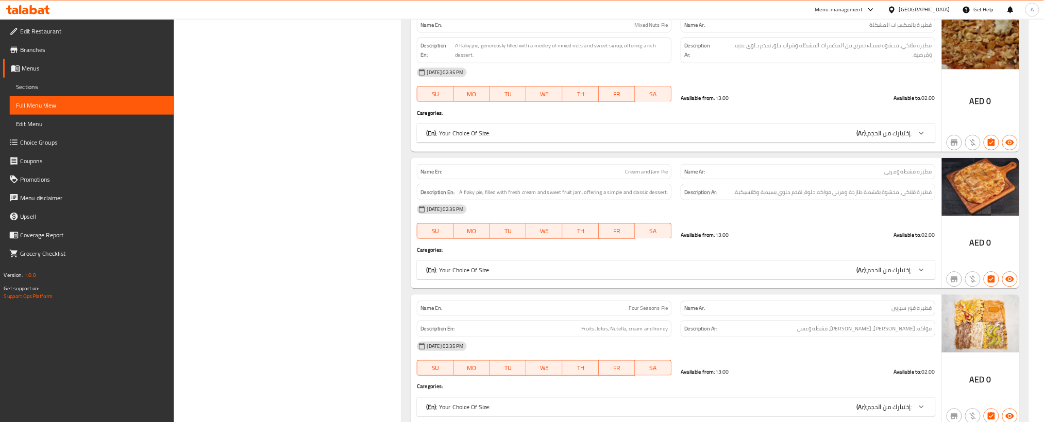
scroll to position [5909, 0]
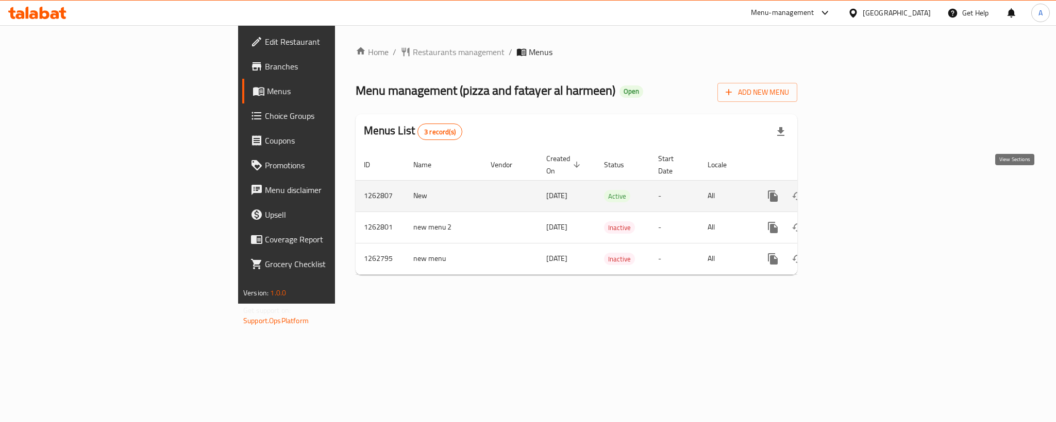
click at [859, 184] on link "enhanced table" at bounding box center [847, 196] width 25 height 25
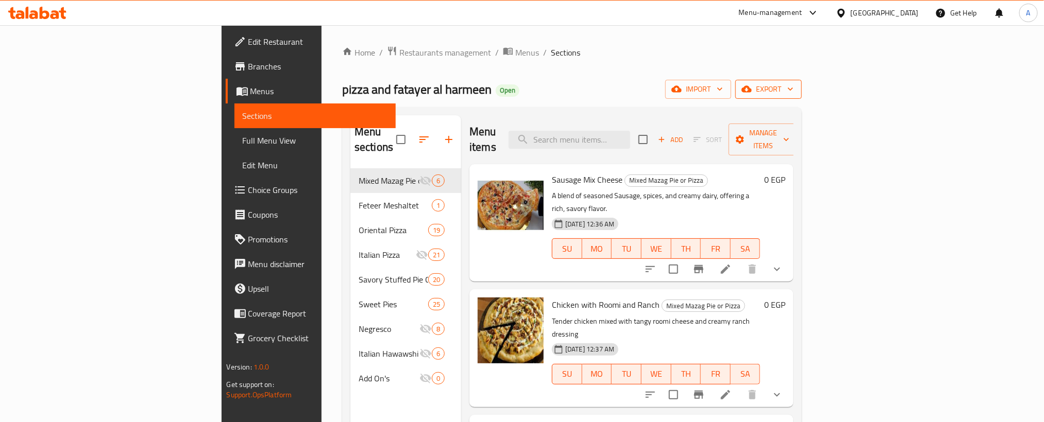
click at [793, 85] on span "export" at bounding box center [768, 89] width 50 height 13
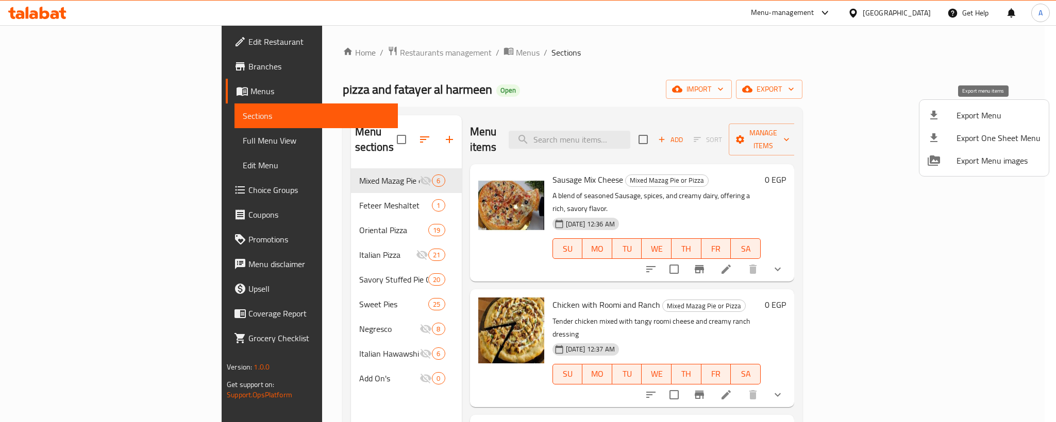
click at [983, 109] on span "Export Menu" at bounding box center [998, 115] width 84 height 12
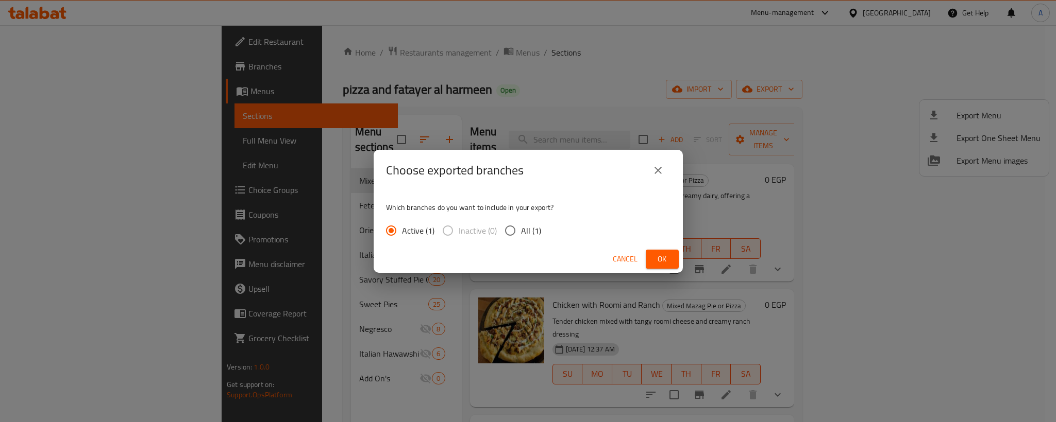
click at [508, 234] on input "All (1)" at bounding box center [510, 231] width 22 height 22
radio input "true"
click at [652, 260] on button "Ok" at bounding box center [661, 259] width 33 height 19
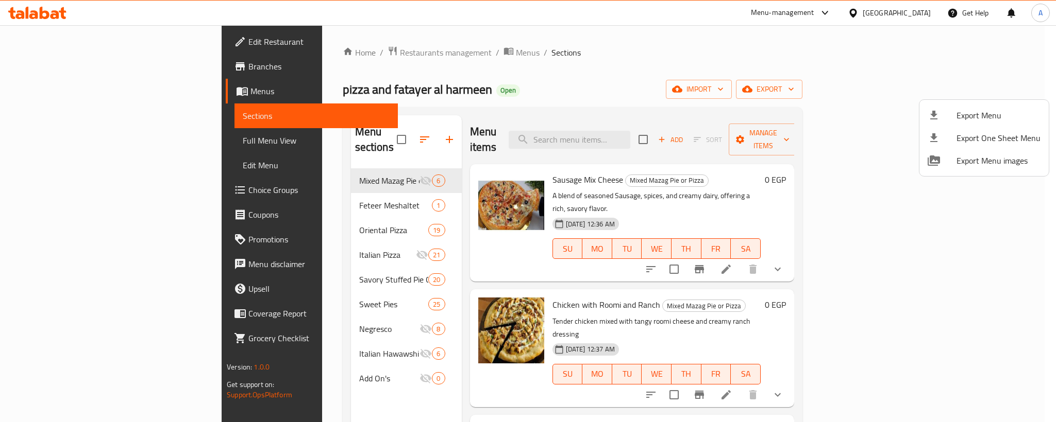
click at [1044, 254] on div at bounding box center [528, 211] width 1056 height 422
